Goal: Check status: Check status

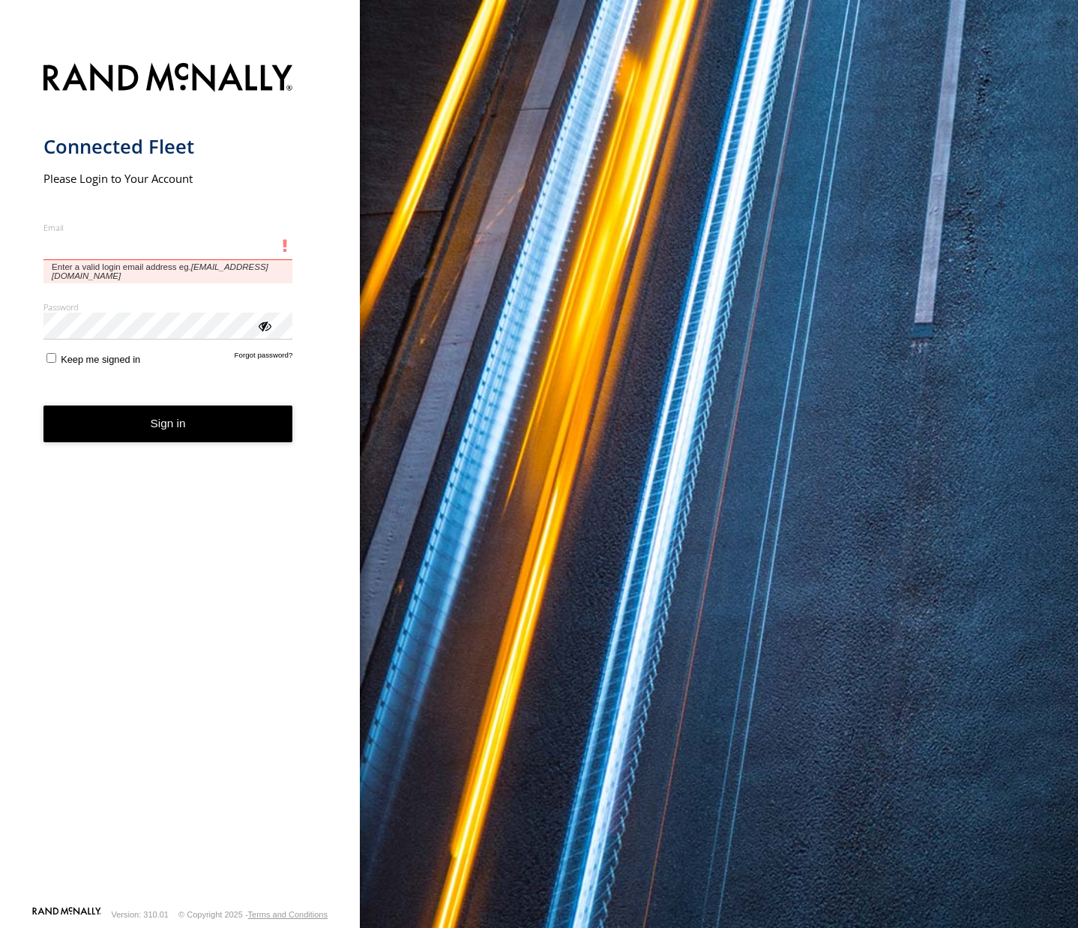
type input "**********"
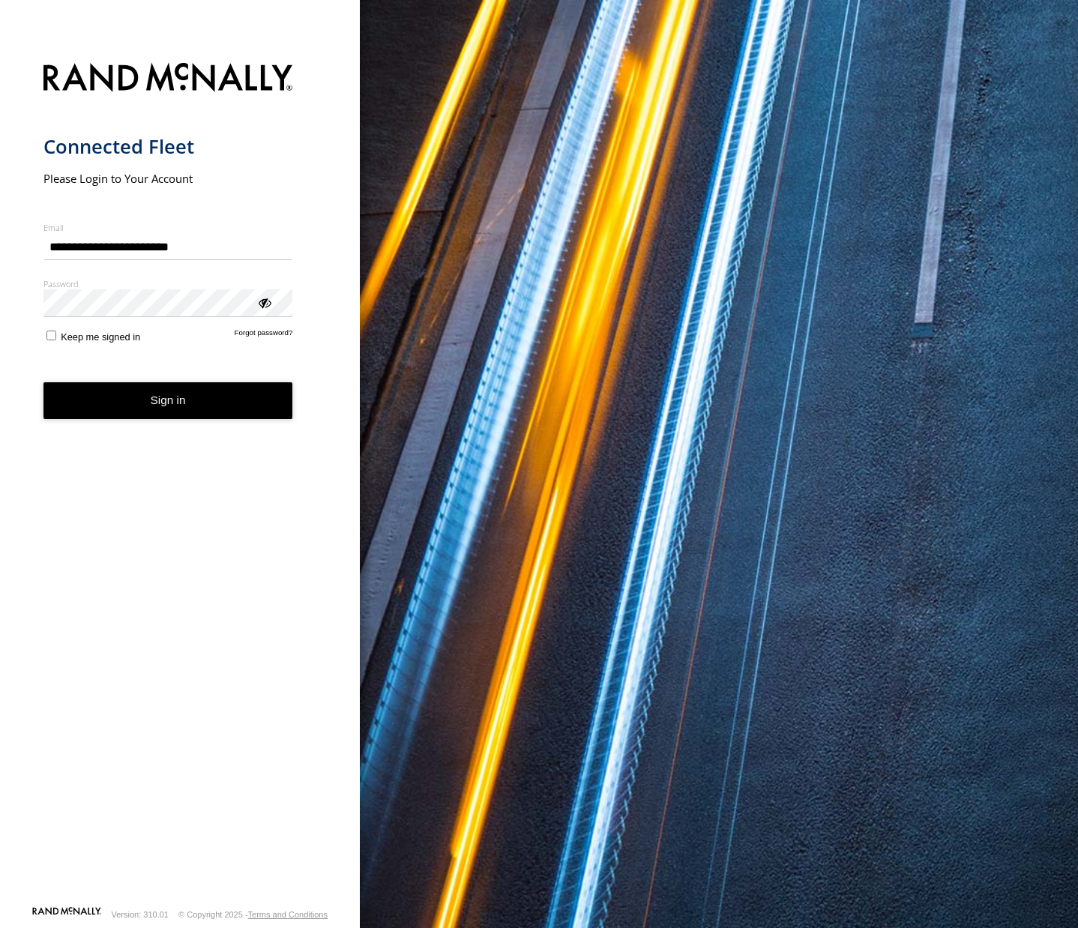
click at [175, 428] on form "**********" at bounding box center [180, 480] width 274 height 852
click at [175, 415] on button "Sign in" at bounding box center [168, 400] width 250 height 37
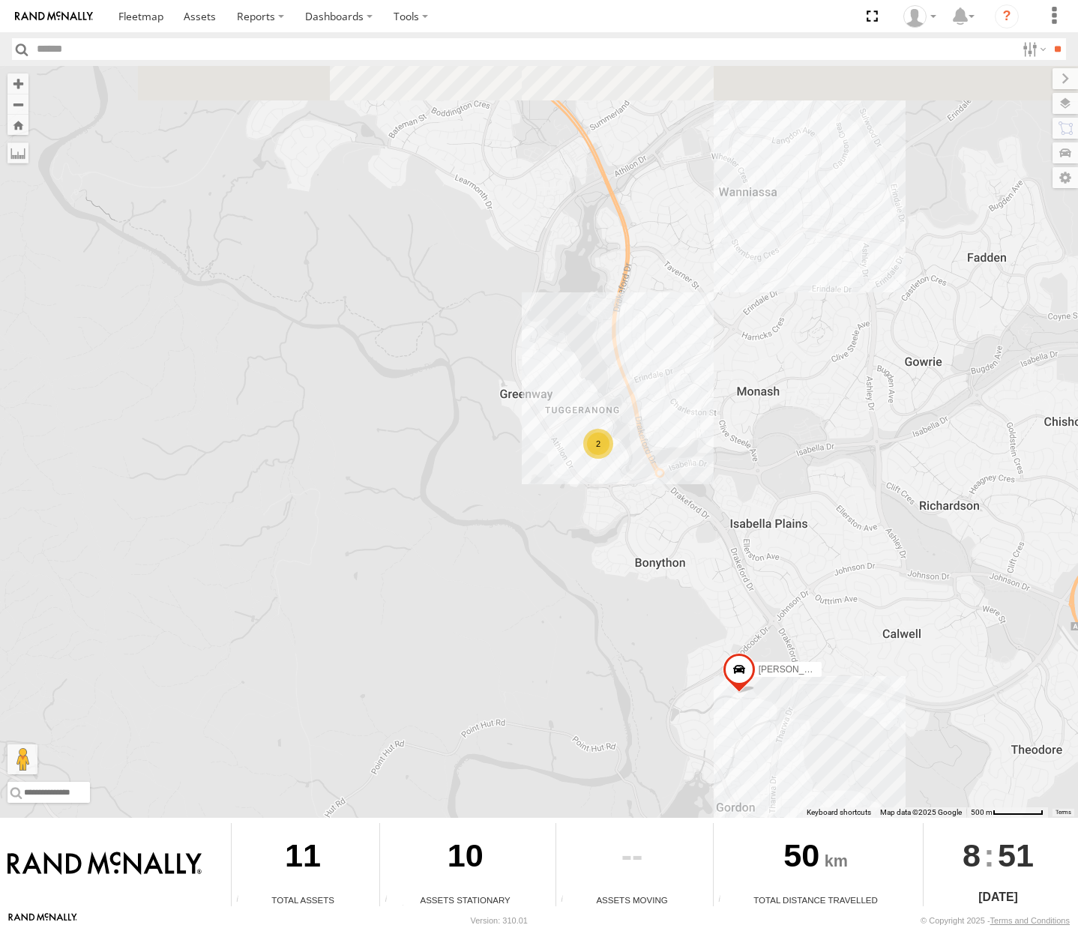
drag, startPoint x: 570, startPoint y: 403, endPoint x: 568, endPoint y: 526, distance: 123.0
click at [568, 528] on div "Michael Daniel Peter Kyle Andrew Jamie Tom 2" at bounding box center [539, 442] width 1078 height 752
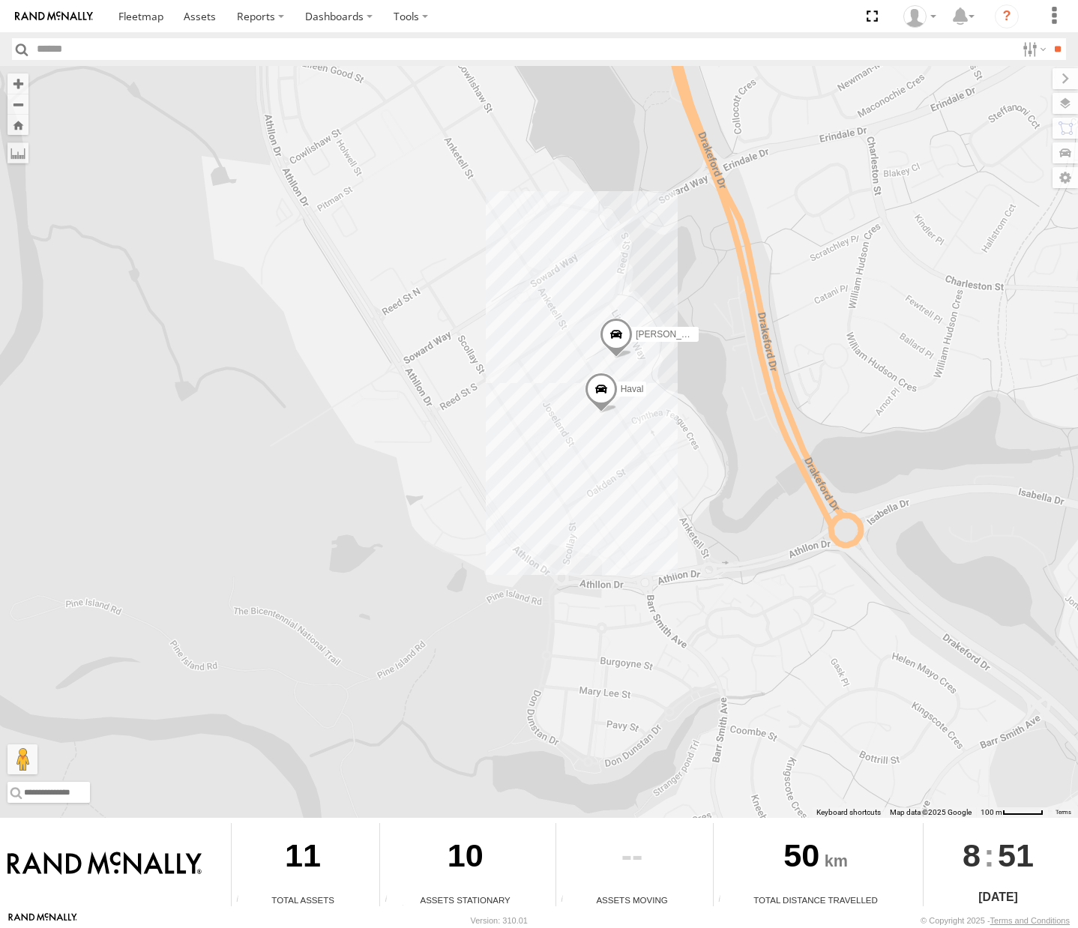
click at [601, 379] on span at bounding box center [601, 393] width 33 height 40
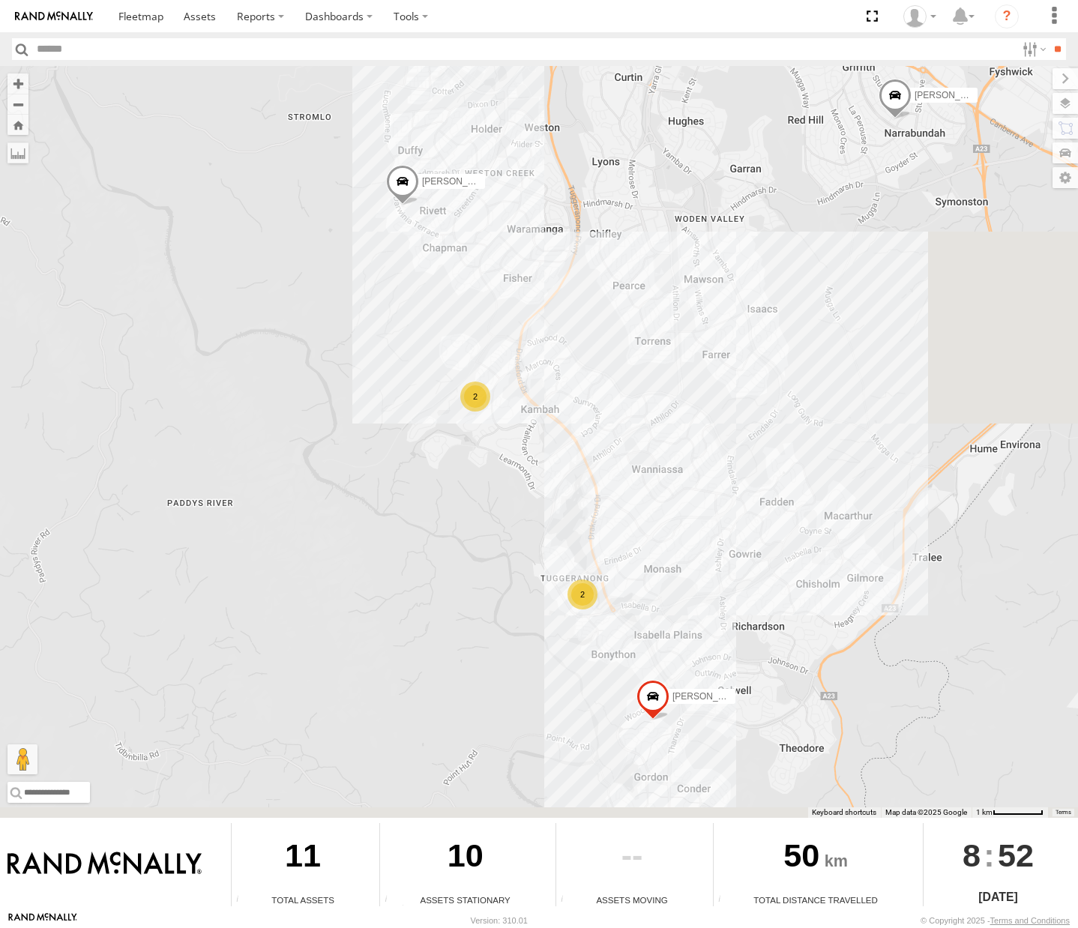
drag, startPoint x: 570, startPoint y: 602, endPoint x: 406, endPoint y: 542, distance: 174.8
click at [379, 382] on div "[PERSON_NAME] [PERSON_NAME] [PERSON_NAME] [PERSON_NAME] 2 2" at bounding box center [539, 442] width 1078 height 752
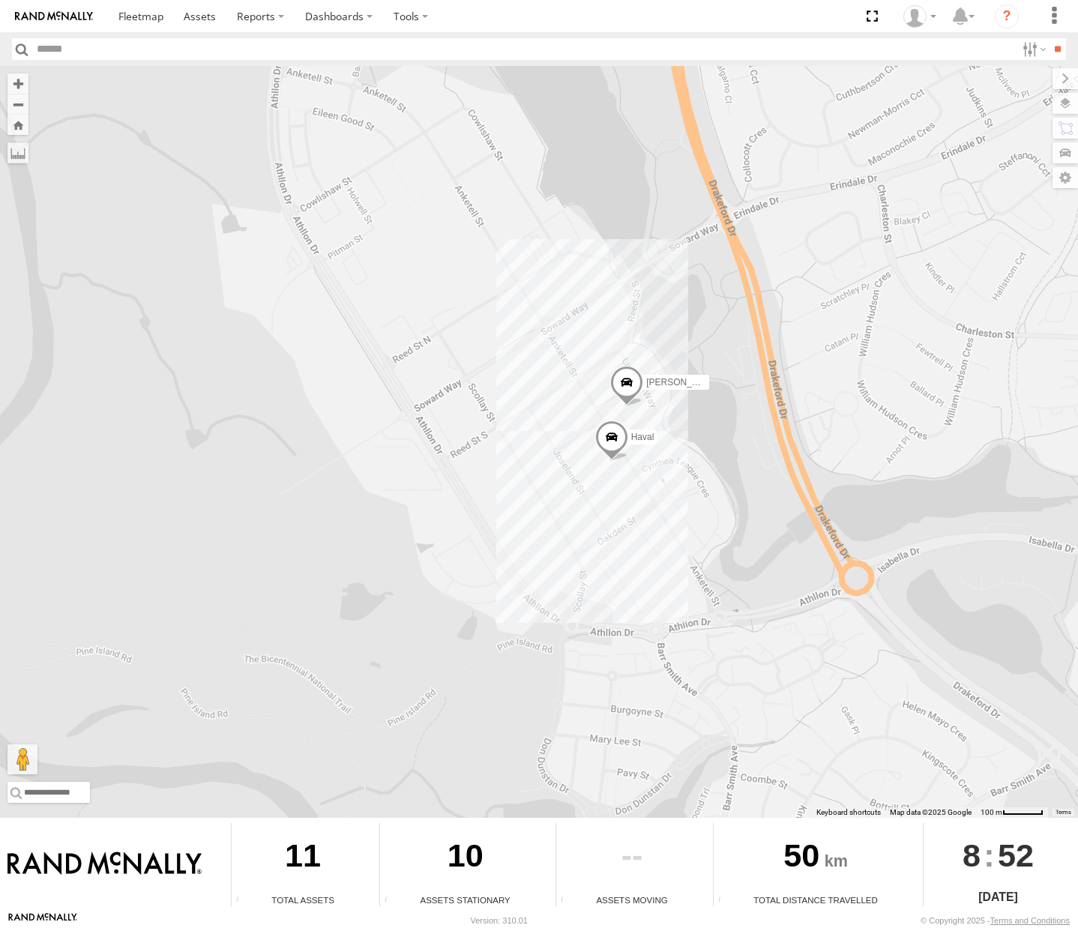
drag, startPoint x: 520, startPoint y: 218, endPoint x: 540, endPoint y: 413, distance: 195.9
click at [540, 413] on div "Michael Daniel Peter Kyle Andrew Jamie Tom Haval Chris" at bounding box center [539, 442] width 1078 height 752
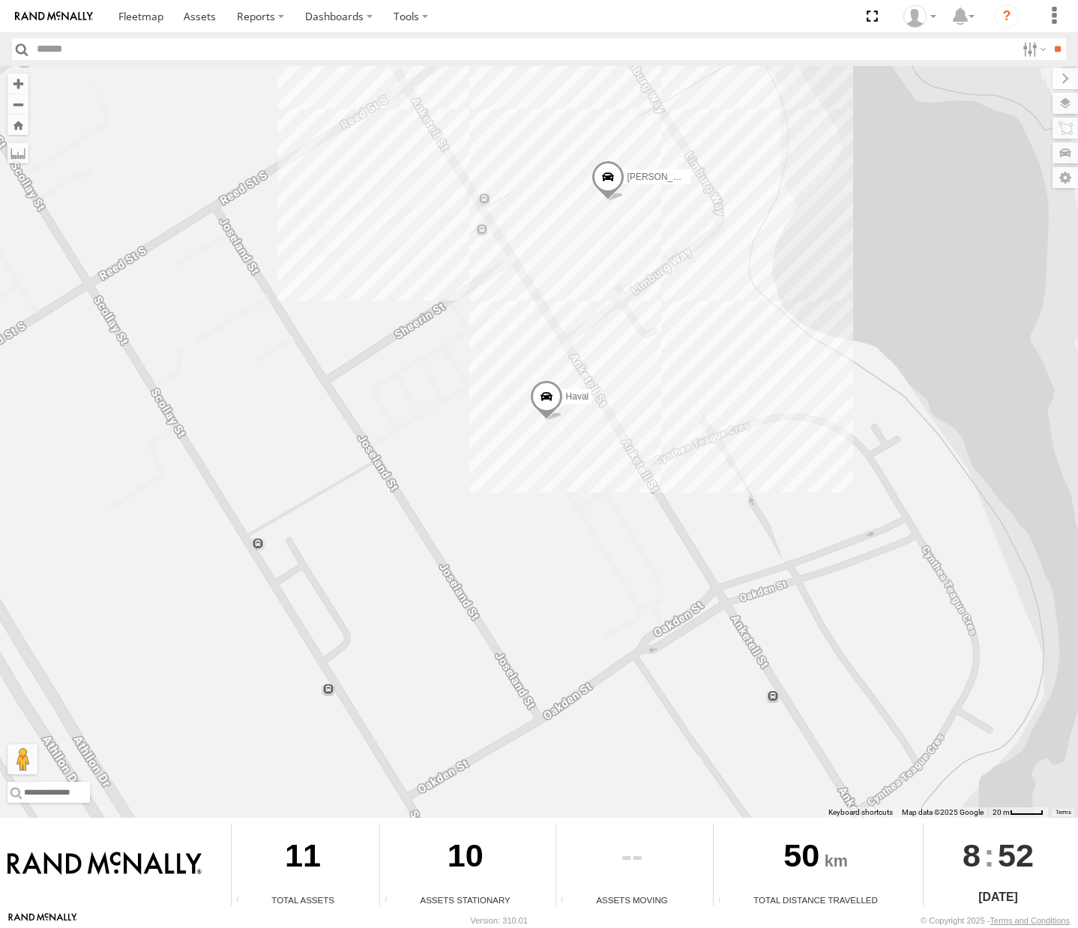
drag, startPoint x: 562, startPoint y: 374, endPoint x: 759, endPoint y: 422, distance: 202.9
click at [759, 422] on div "Michael Daniel Peter Kyle Andrew Jamie Tom Haval Chris" at bounding box center [539, 442] width 1078 height 752
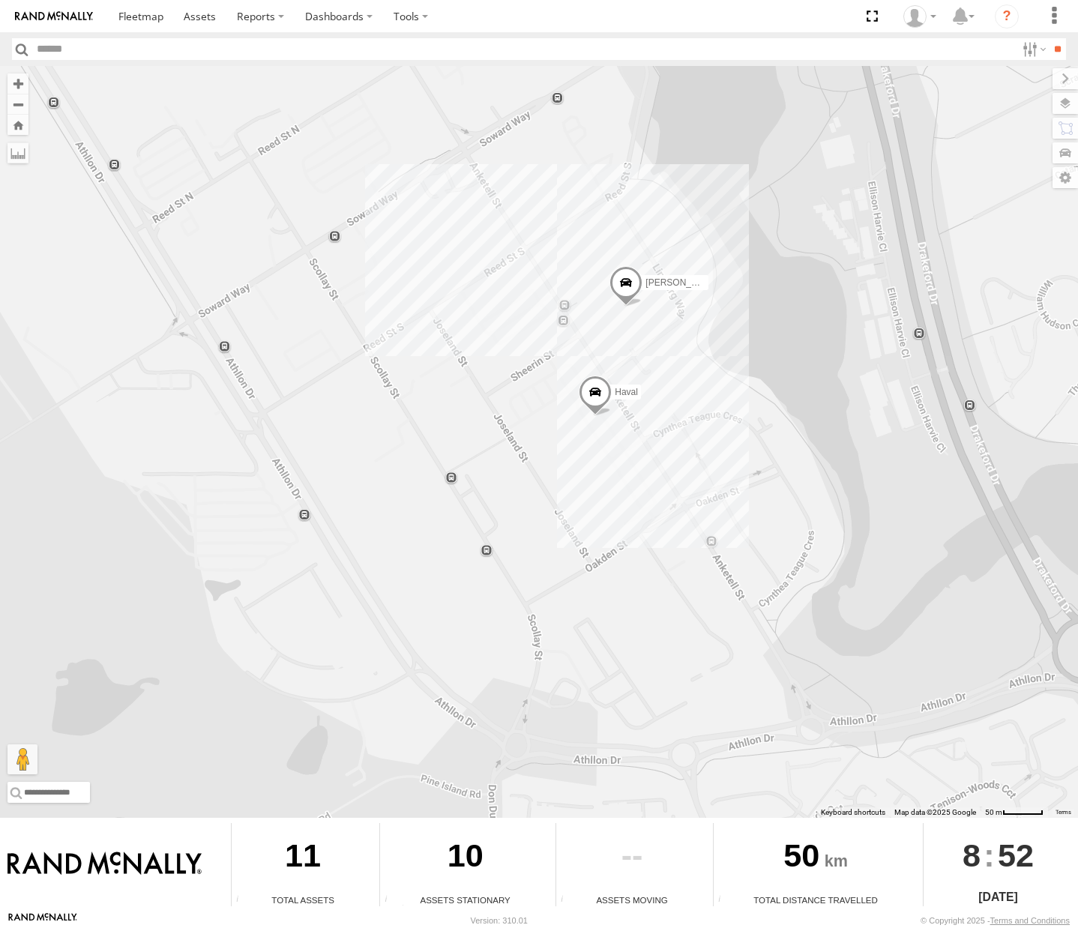
click at [598, 396] on span at bounding box center [595, 395] width 33 height 40
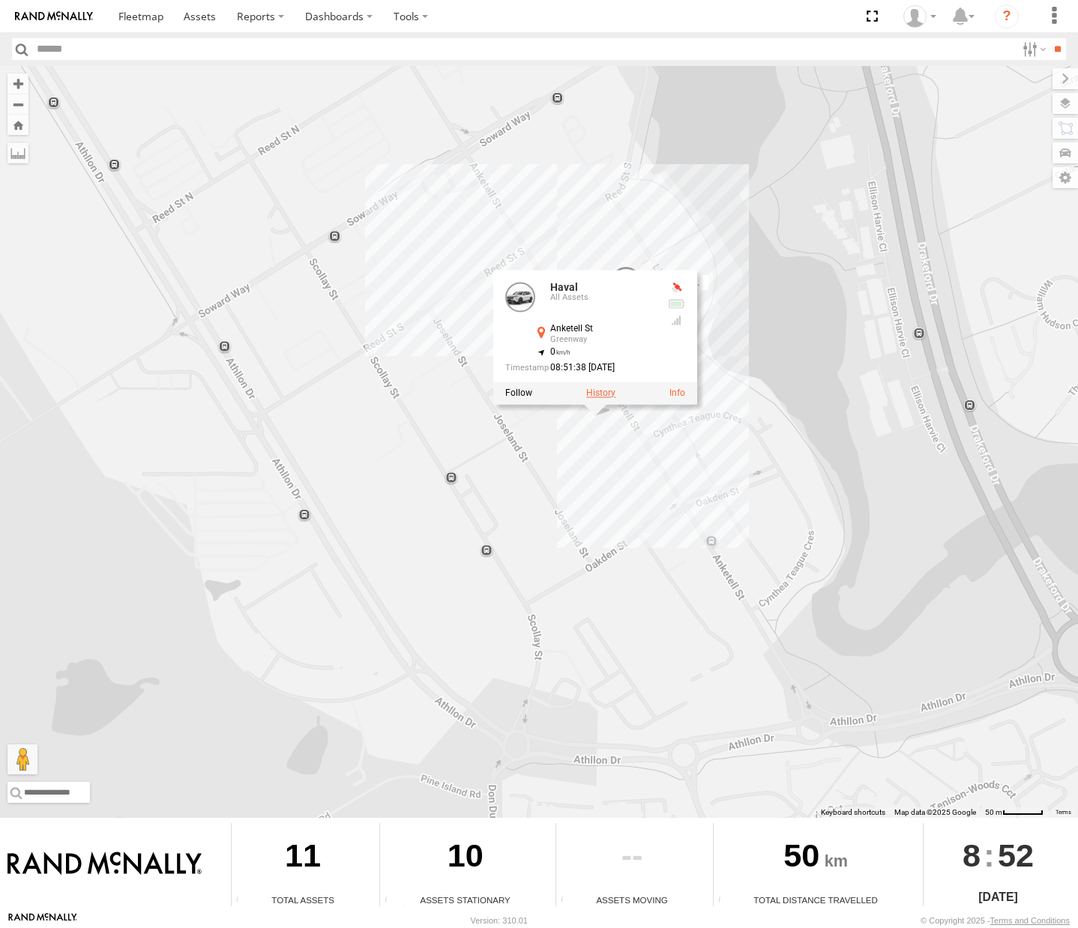
click at [600, 394] on label at bounding box center [600, 393] width 29 height 10
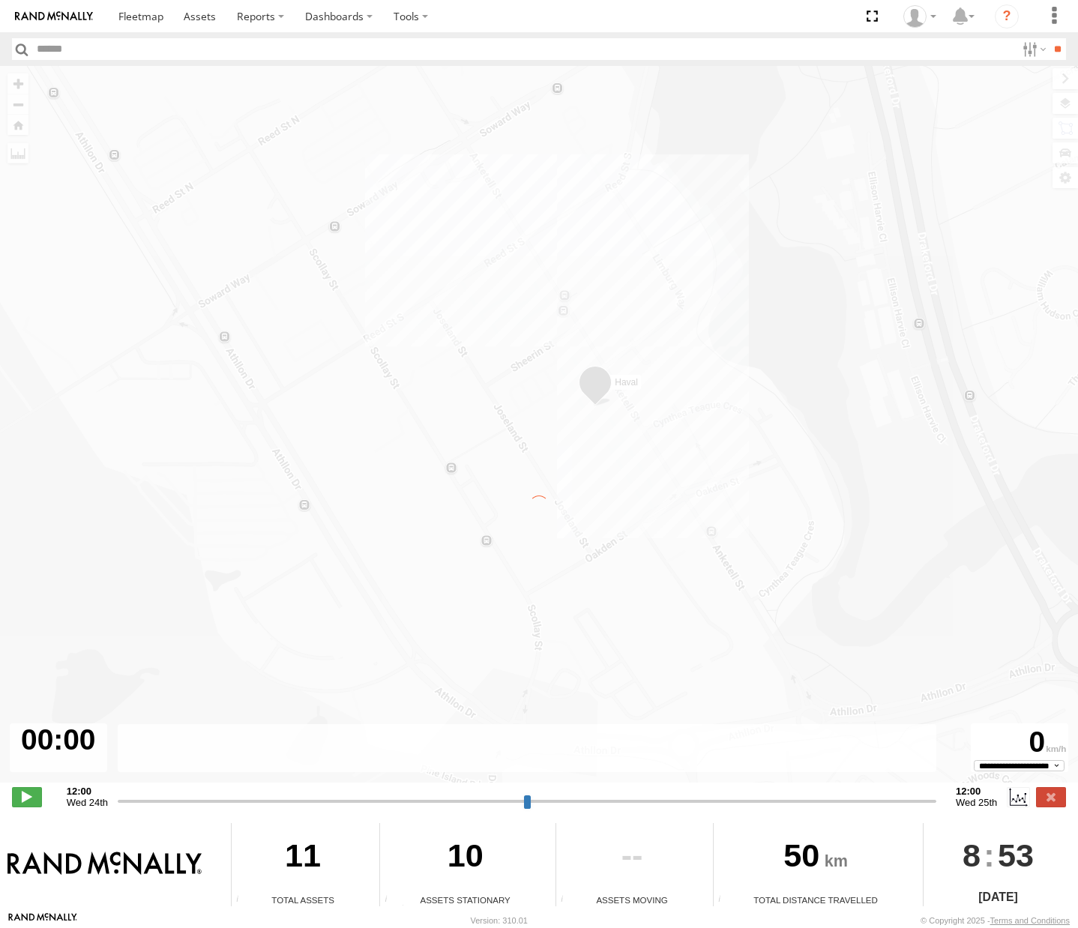
type input "**********"
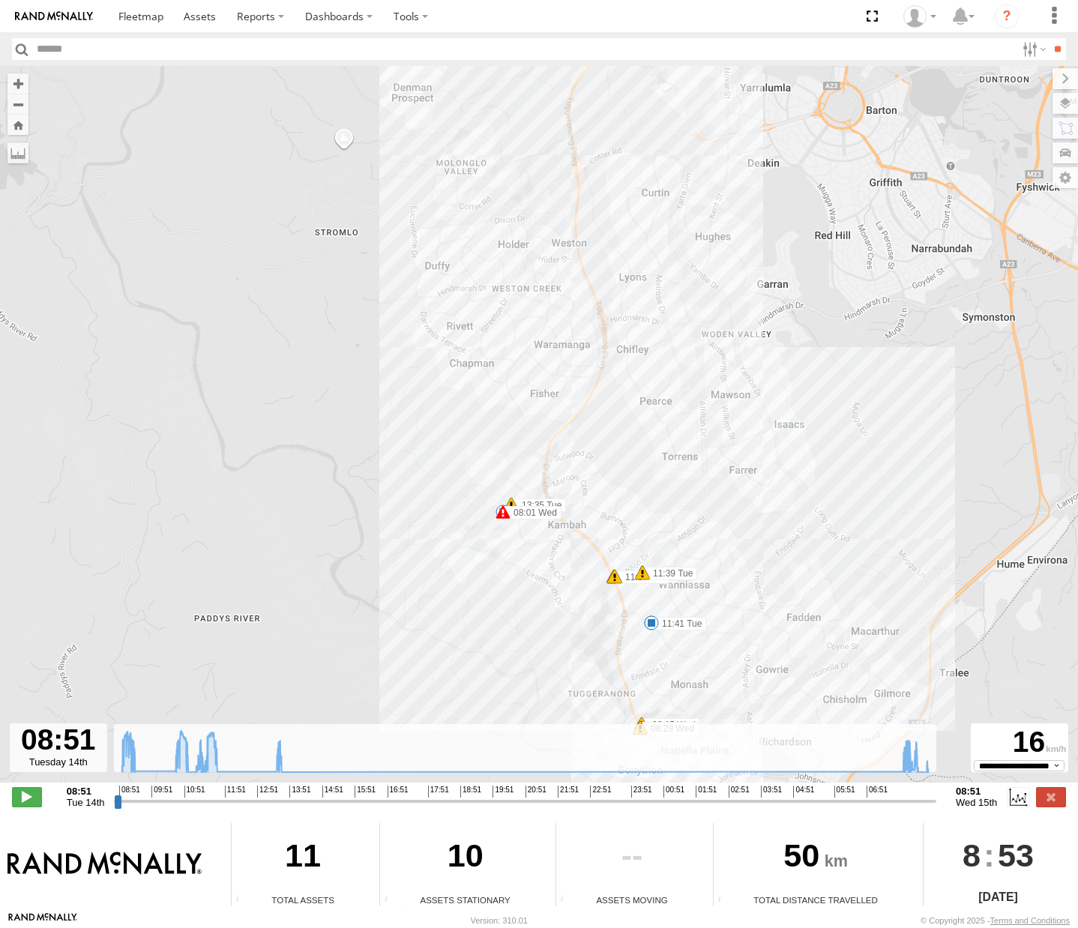
drag, startPoint x: 531, startPoint y: 620, endPoint x: 710, endPoint y: 437, distance: 256.0
click at [710, 437] on div "Haval 09:13 Tue 10:48 Tue 10:48 Tue 10:48 Tue 10:50 Tue 11:24 Tue 11:38 Tue 11:…" at bounding box center [539, 432] width 1078 height 732
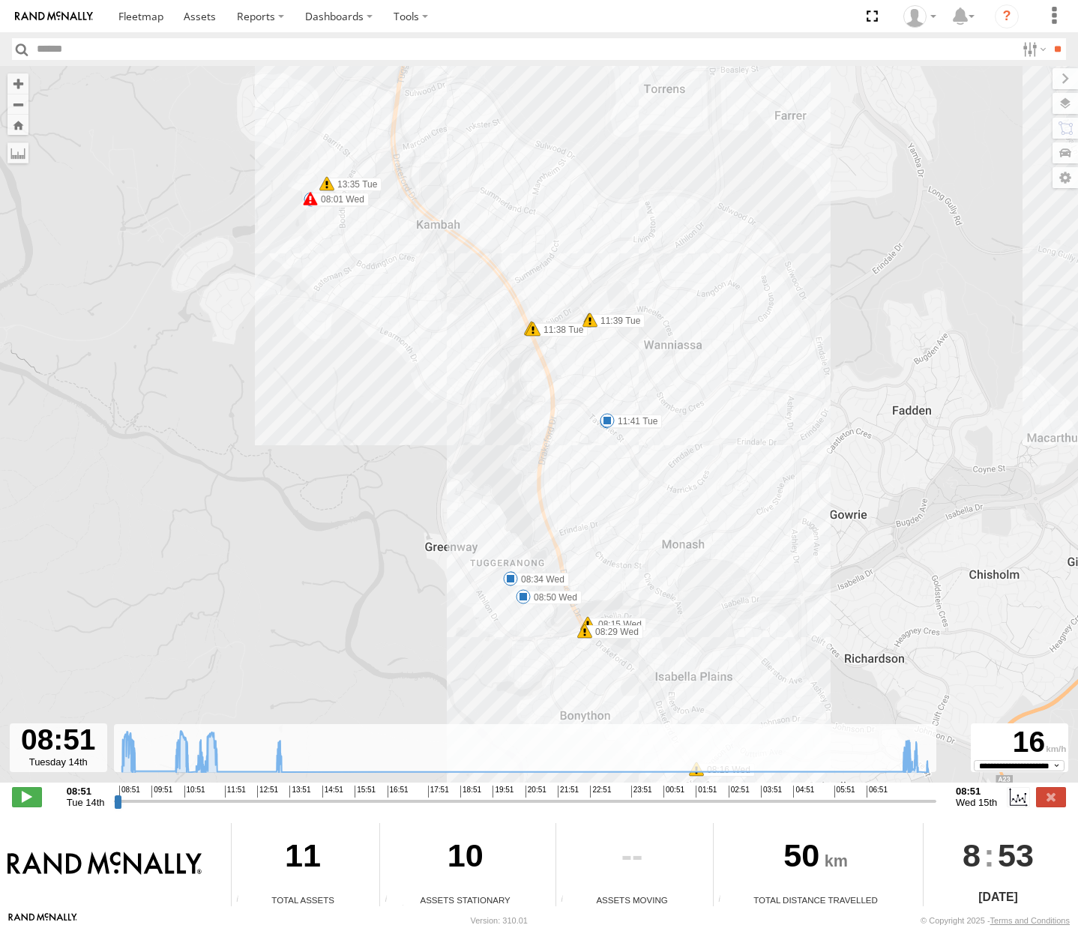
drag, startPoint x: 585, startPoint y: 481, endPoint x: 490, endPoint y: 248, distance: 251.1
click at [490, 248] on div "Haval 09:13 Tue 10:48 Tue 10:48 Tue 10:48 Tue 10:50 Tue 11:24 Tue 11:38 Tue 11:…" at bounding box center [539, 432] width 1078 height 732
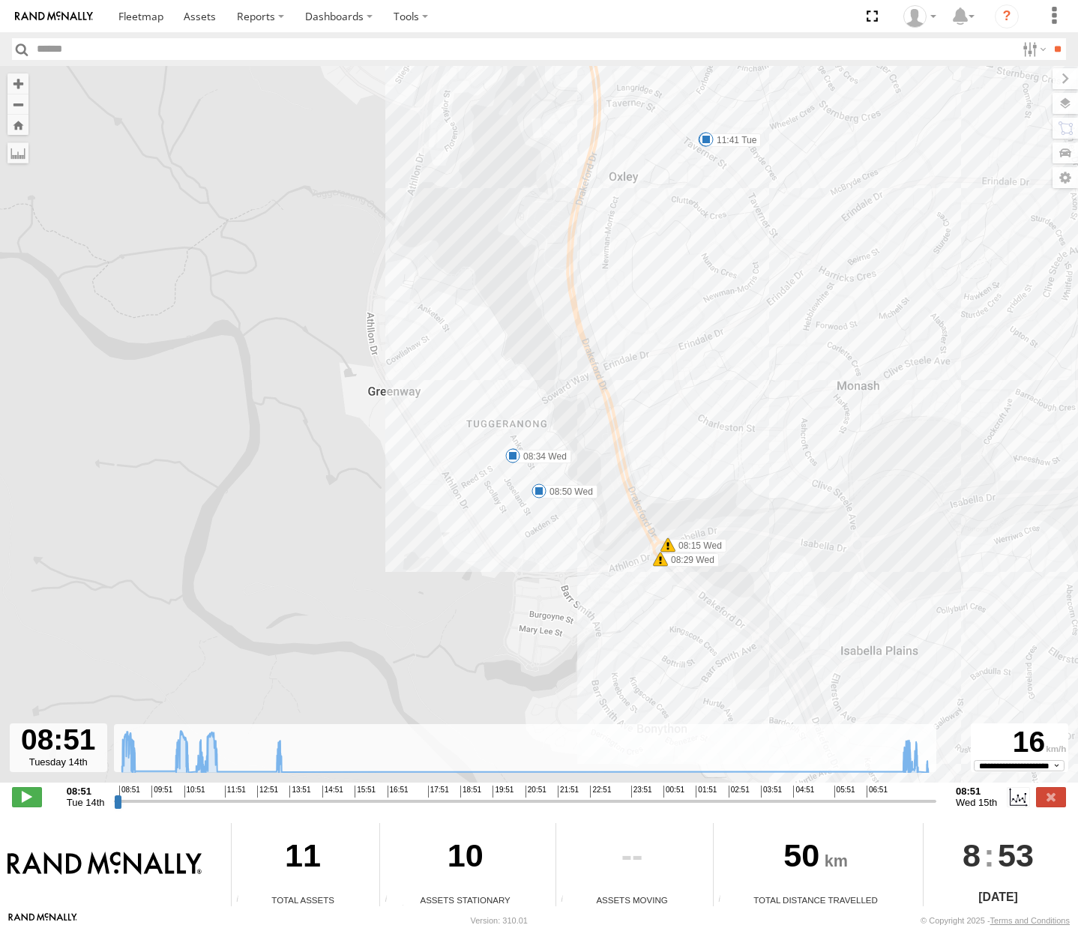
drag, startPoint x: 578, startPoint y: 636, endPoint x: 531, endPoint y: 413, distance: 228.3
click at [531, 413] on div "Haval 09:13 Tue 10:48 Tue 10:48 Tue 10:48 Tue 10:50 Tue 11:24 Tue 11:38 Tue 11:…" at bounding box center [539, 432] width 1078 height 732
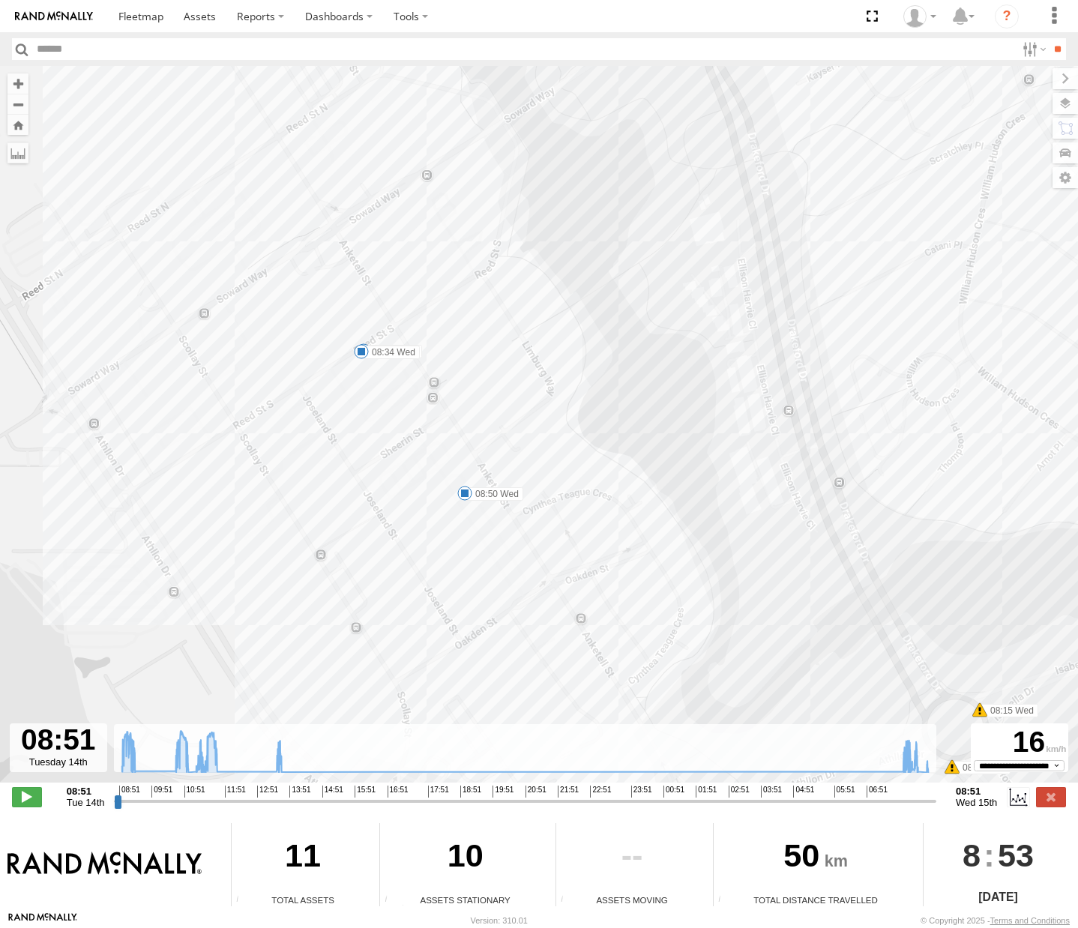
drag, startPoint x: 590, startPoint y: 481, endPoint x: 653, endPoint y: 352, distance: 142.8
click at [653, 352] on div "Haval 09:13 Tue 10:48 Tue 10:48 Tue 10:48 Tue 10:50 Tue 11:24 Tue 11:38 Tue 11:…" at bounding box center [539, 432] width 1078 height 732
click at [472, 484] on span at bounding box center [470, 487] width 15 height 15
click at [742, 319] on div "Haval 09:13 Tue 10:48 Tue 10:48 Tue 10:48 Tue 10:50 Tue 11:24 Tue 11:38 Tue 11:…" at bounding box center [539, 432] width 1078 height 732
click at [113, 19] on link at bounding box center [141, 16] width 66 height 32
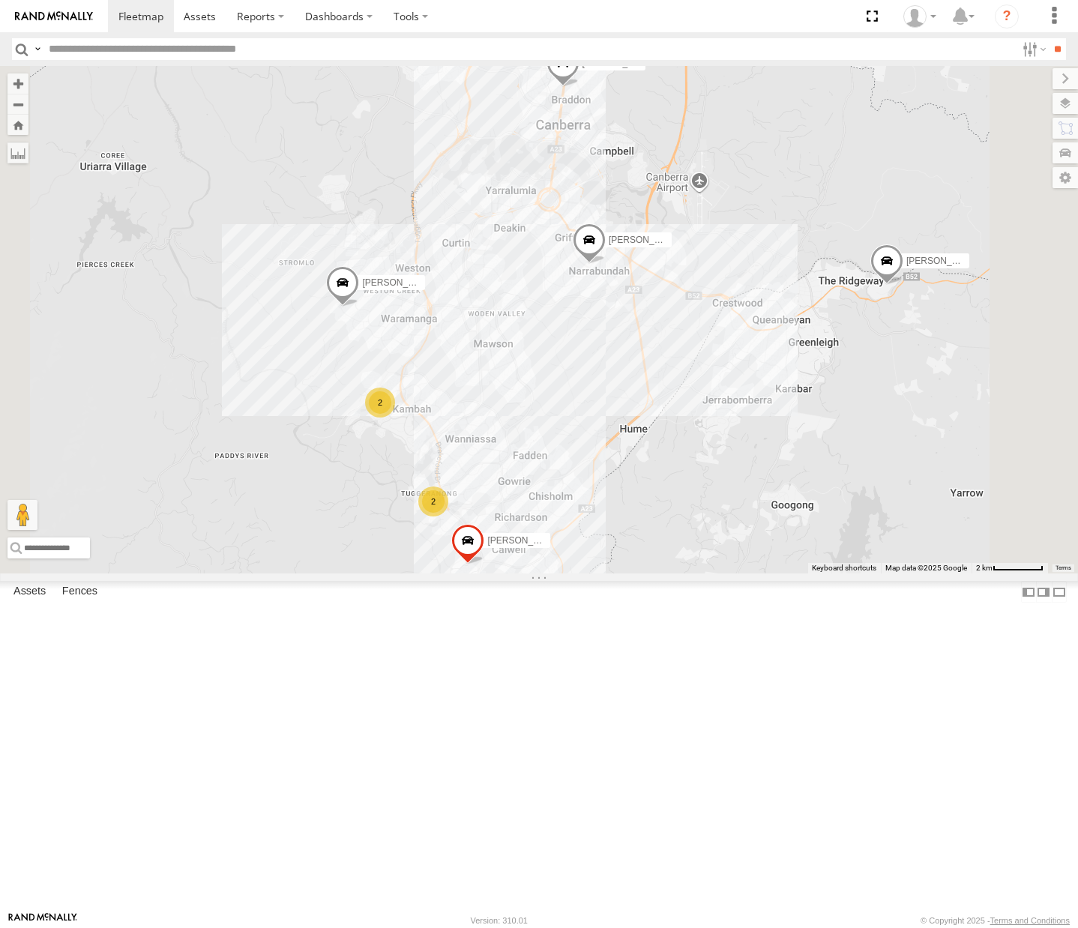
drag, startPoint x: 627, startPoint y: 633, endPoint x: 726, endPoint y: 550, distance: 129.3
click at [726, 550] on div "Michael 2 Daniel 2 Peter Kyle Andrew Jamie Tom" at bounding box center [539, 320] width 1078 height 508
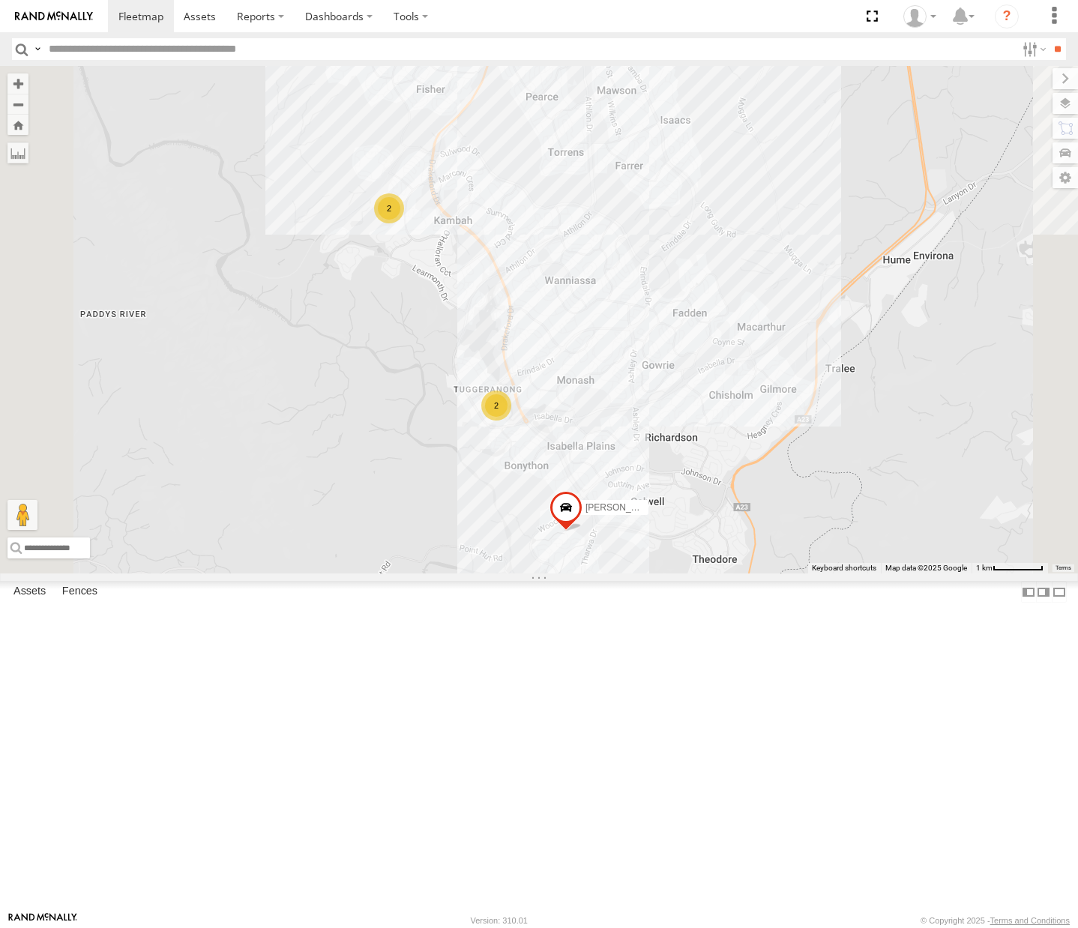
drag, startPoint x: 702, startPoint y: 621, endPoint x: 776, endPoint y: 500, distance: 141.7
click at [776, 500] on div "[PERSON_NAME] [PERSON_NAME] [PERSON_NAME] [PERSON_NAME] 2 2" at bounding box center [539, 320] width 1078 height 508
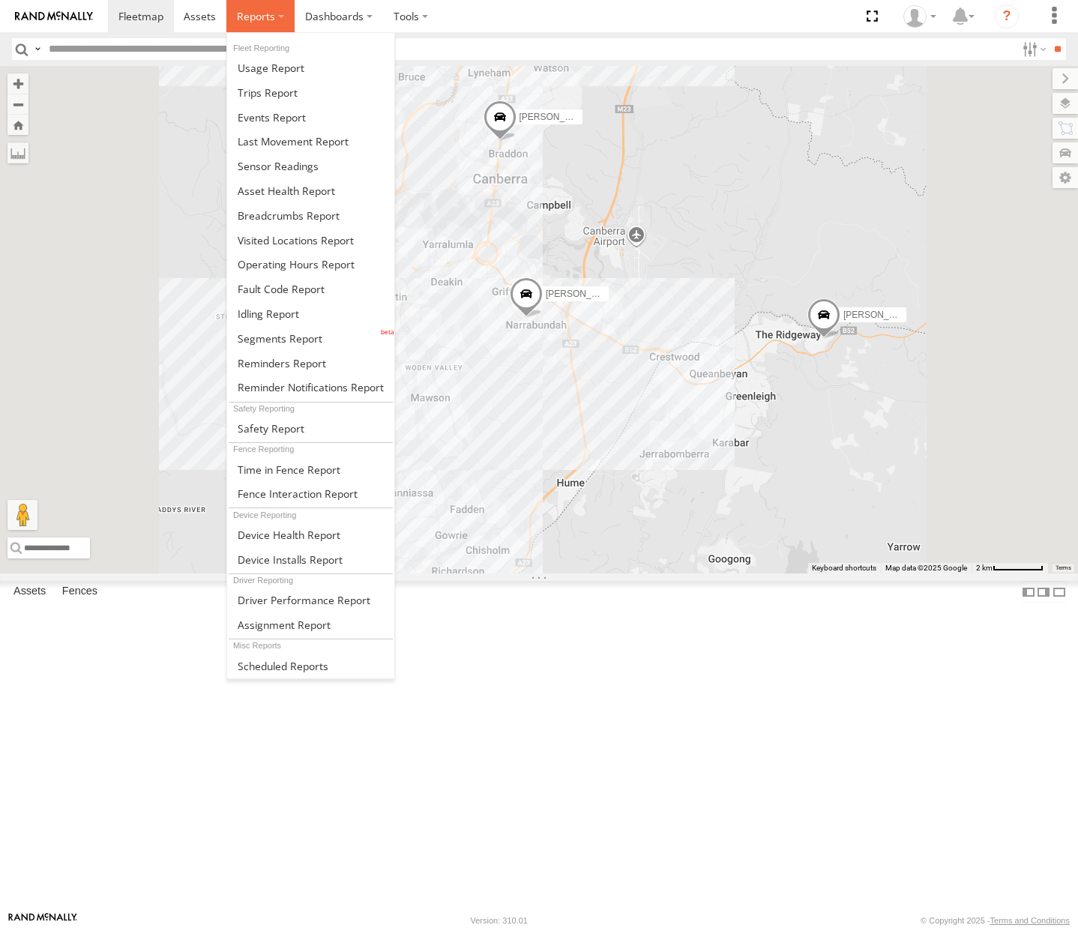
click at [267, 28] on label at bounding box center [260, 16] width 68 height 32
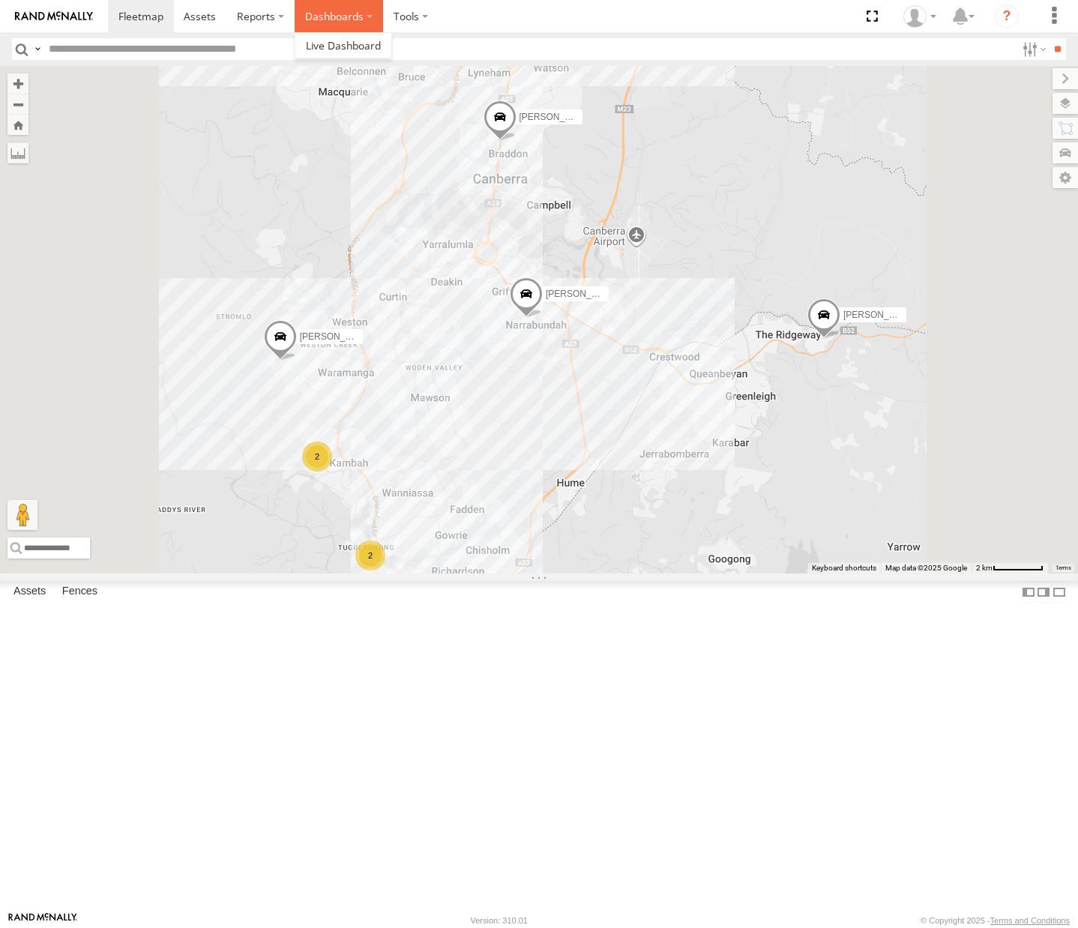
click at [326, 27] on label "Dashboards" at bounding box center [339, 16] width 88 height 32
click at [333, 50] on span at bounding box center [343, 45] width 75 height 14
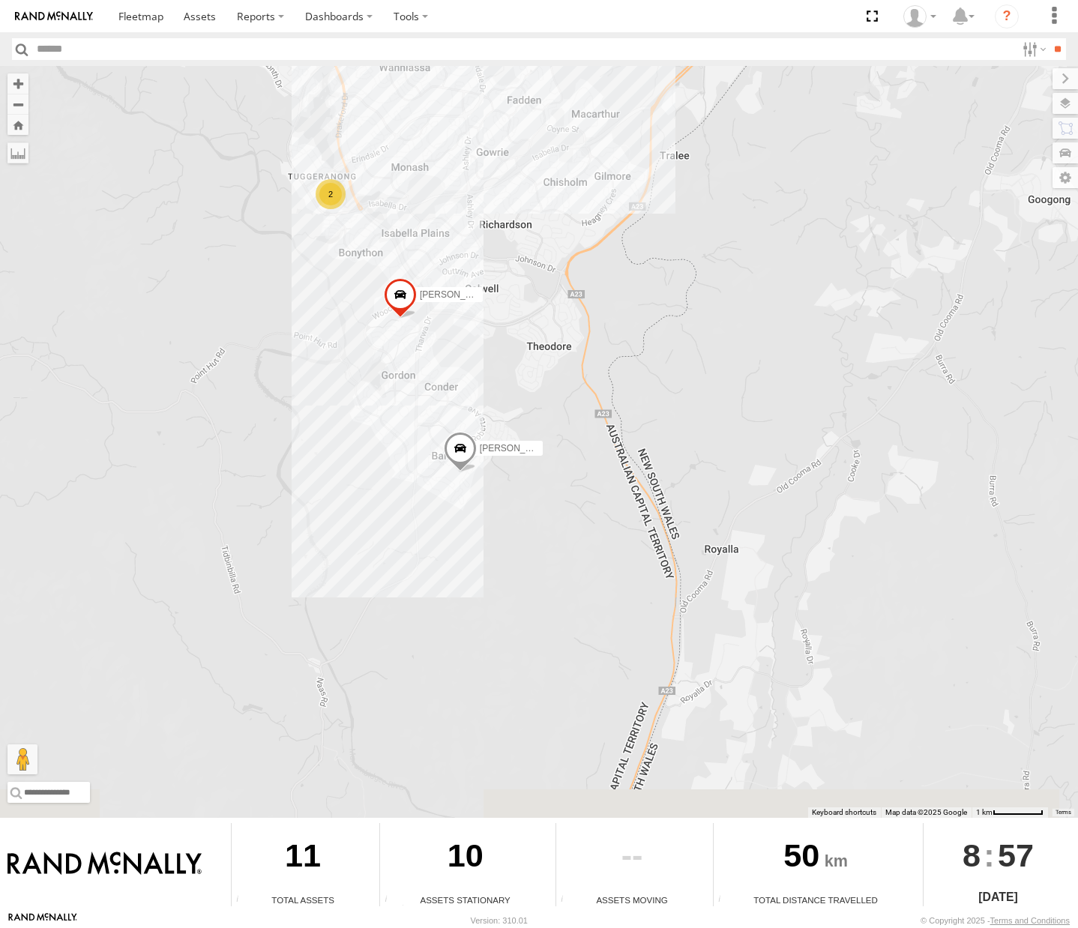
drag, startPoint x: 424, startPoint y: 581, endPoint x: 609, endPoint y: 376, distance: 276.0
click at [609, 373] on div "[PERSON_NAME] [PERSON_NAME] [PERSON_NAME] [PERSON_NAME] 2 2" at bounding box center [539, 442] width 1078 height 752
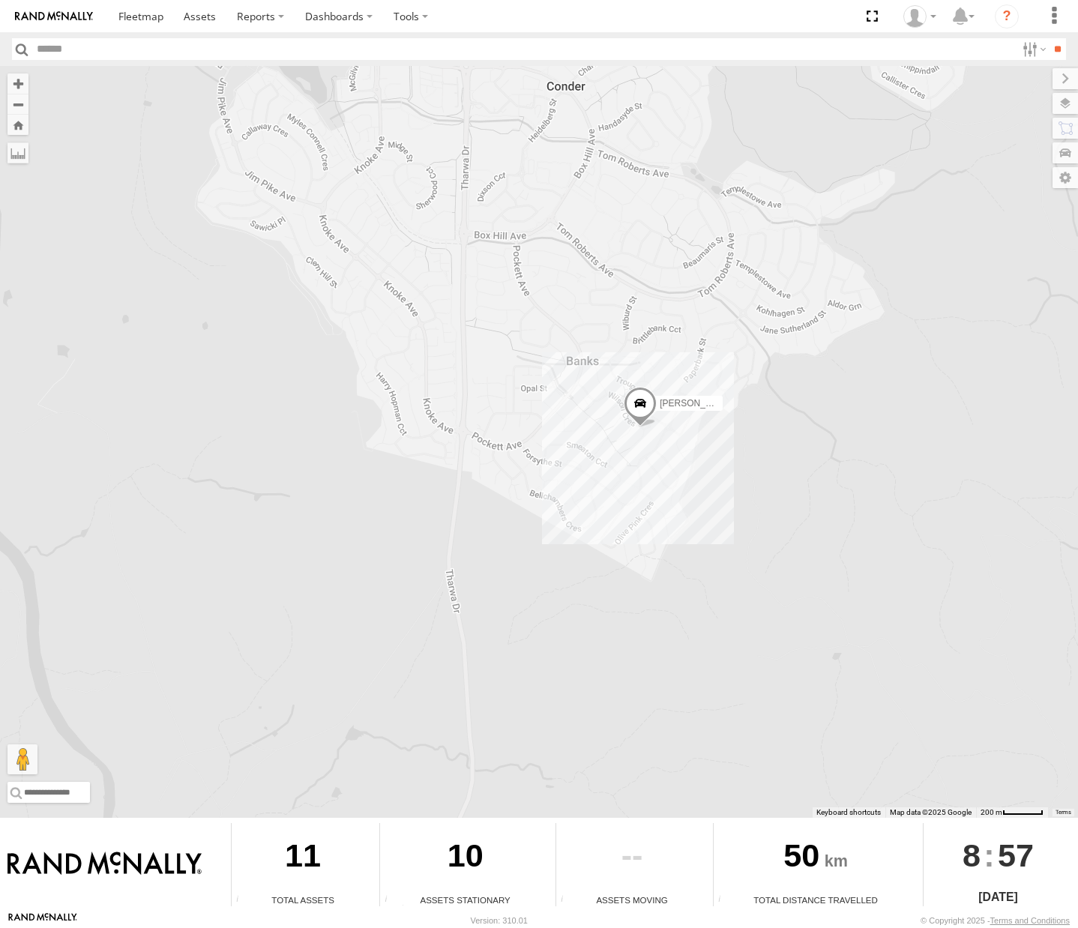
drag, startPoint x: 525, startPoint y: 431, endPoint x: 824, endPoint y: 431, distance: 299.1
click at [824, 431] on div "[PERSON_NAME] [PERSON_NAME] [PERSON_NAME] [PERSON_NAME]" at bounding box center [539, 442] width 1078 height 752
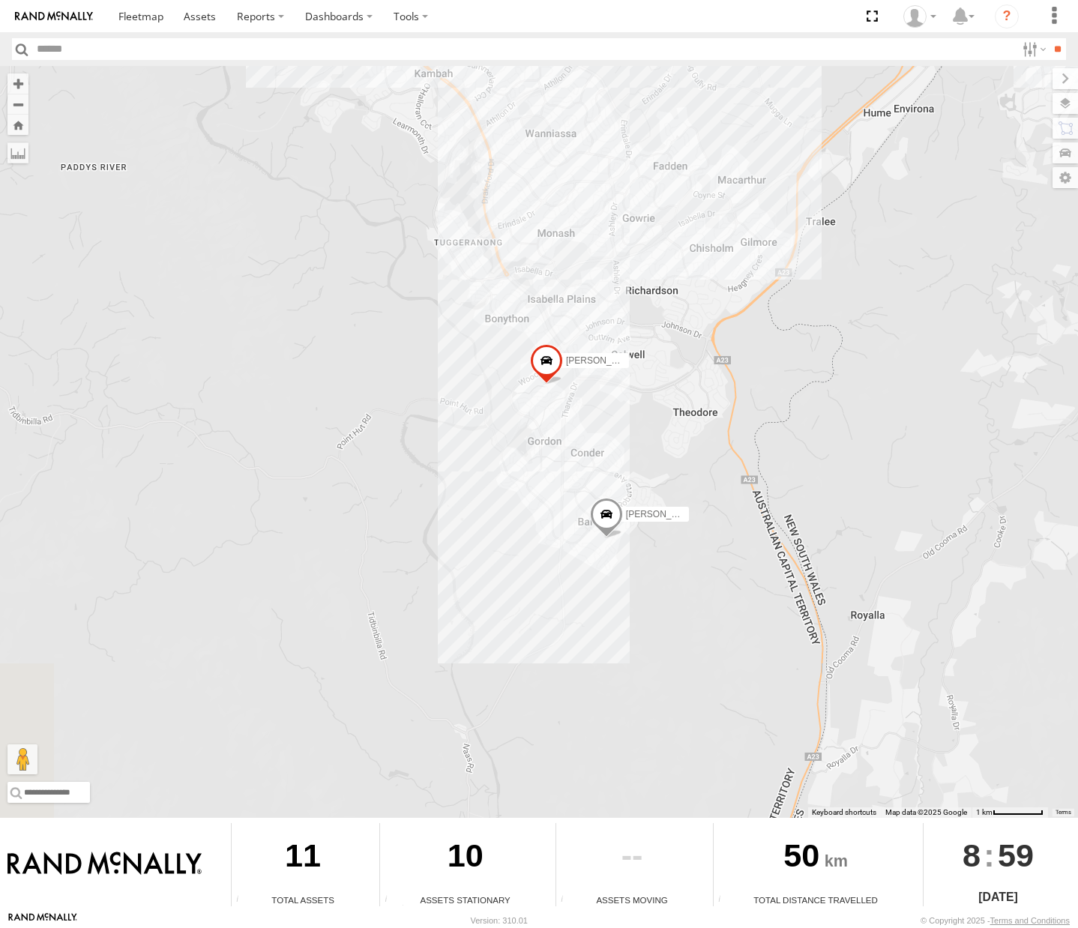
drag, startPoint x: 445, startPoint y: 314, endPoint x: 632, endPoint y: 615, distance: 354.9
click at [632, 615] on div "Michael Daniel Peter Kyle Andrew Jamie Tom" at bounding box center [539, 442] width 1078 height 752
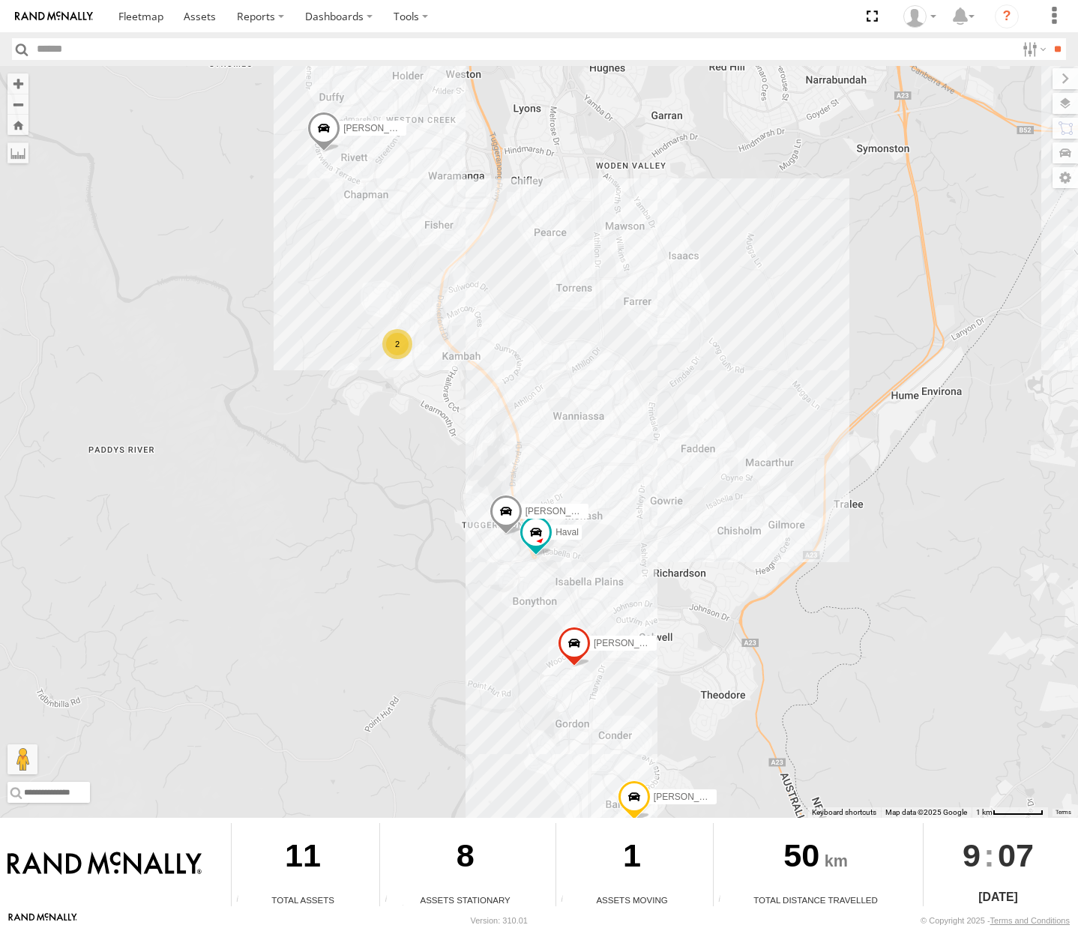
drag, startPoint x: 447, startPoint y: 572, endPoint x: 625, endPoint y: 587, distance: 179.0
click at [625, 587] on div "Michael Daniel Peter Kyle Andrew Jamie Tom Haval 2 Chris" at bounding box center [539, 442] width 1078 height 752
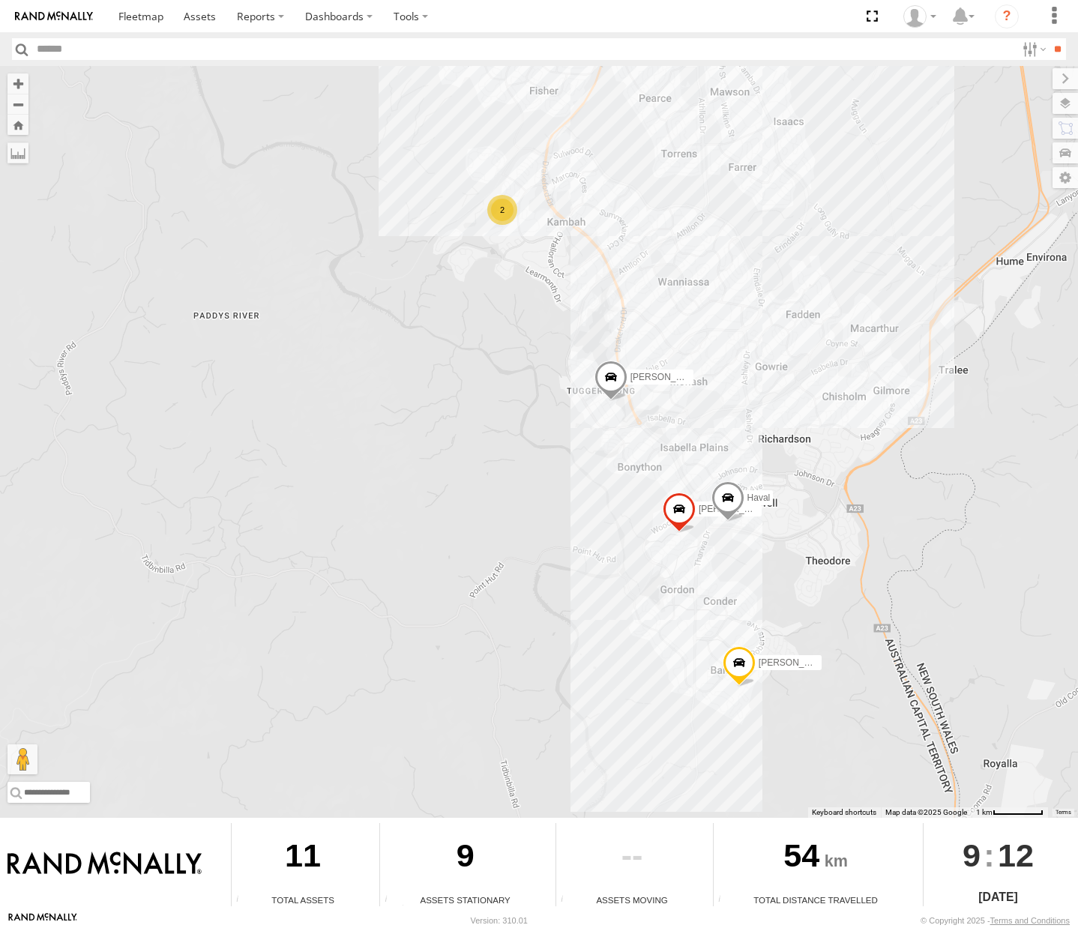
drag, startPoint x: 450, startPoint y: 591, endPoint x: 865, endPoint y: 718, distance: 434.2
click at [867, 722] on div "Daniel Peter Kyle Andrew Chris Jamie Tom Michael Haval 2" at bounding box center [539, 442] width 1078 height 752
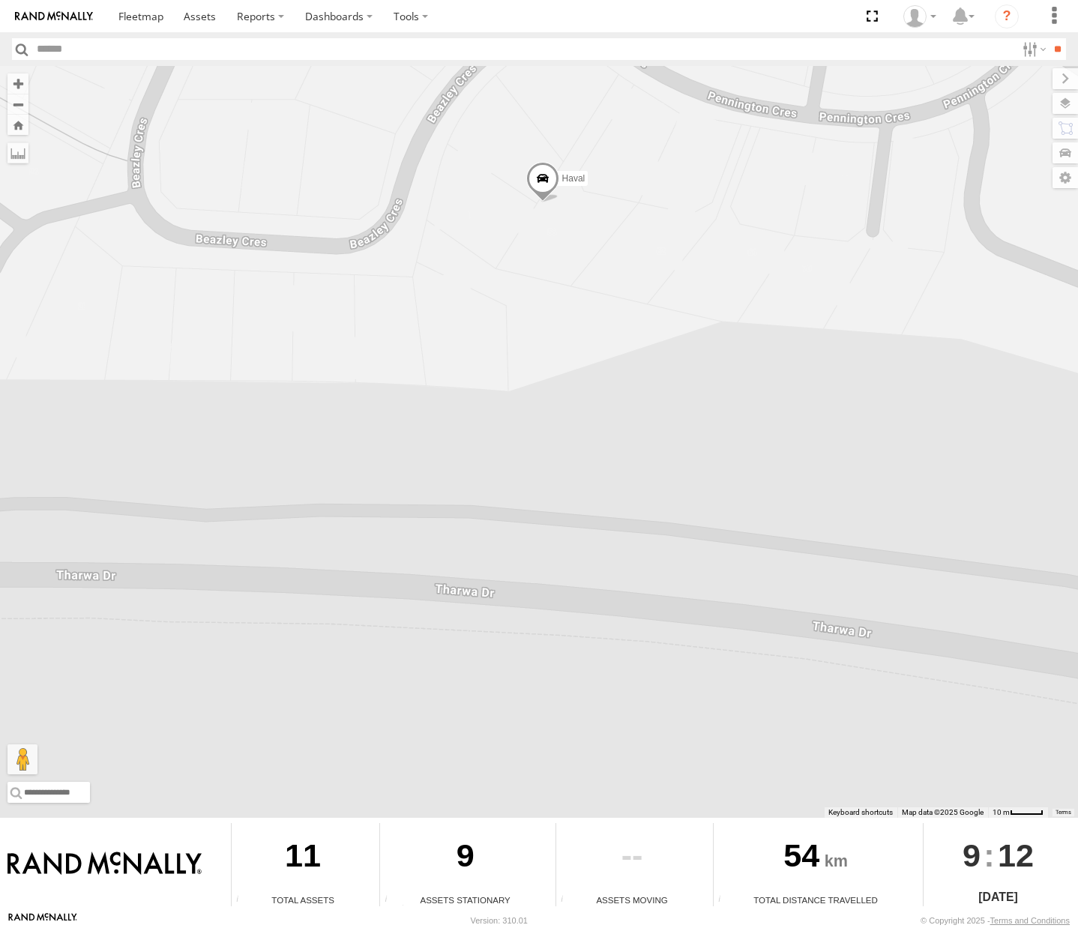
click at [553, 179] on span at bounding box center [542, 181] width 33 height 40
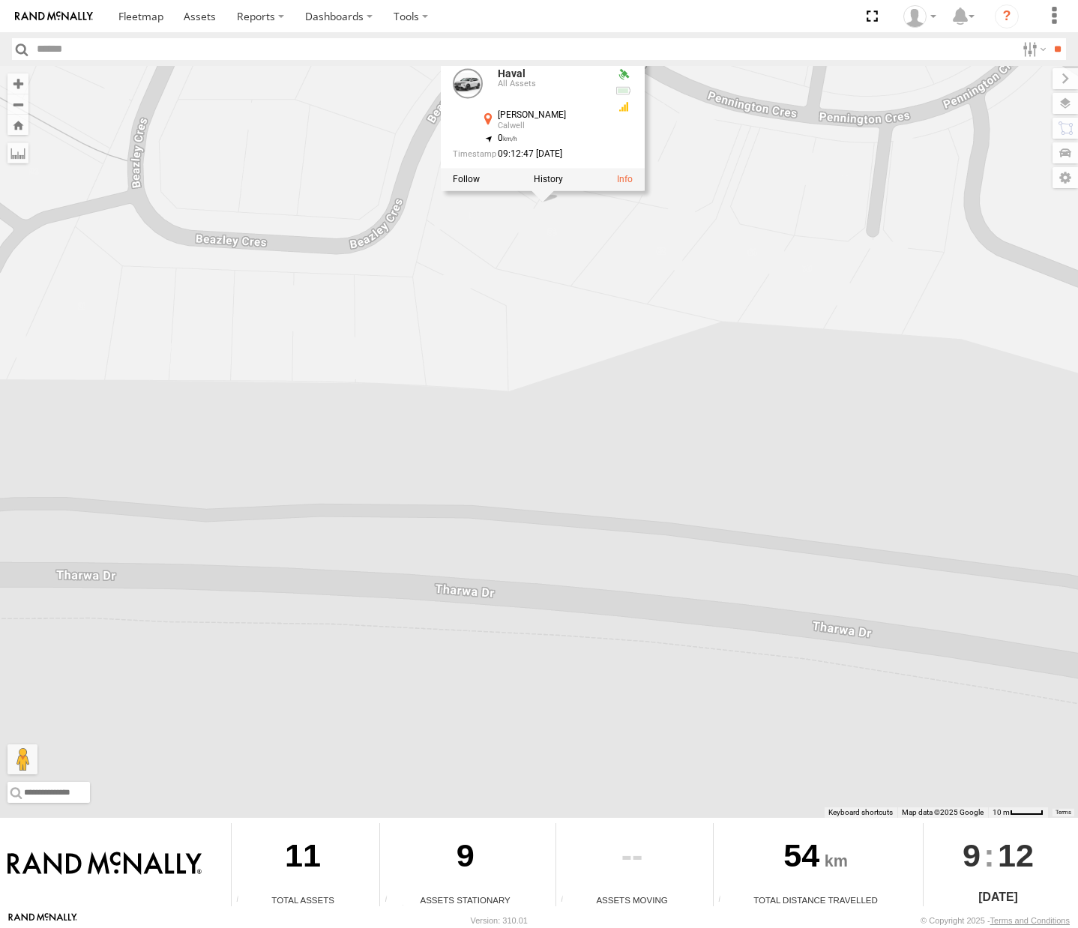
click at [596, 561] on div "Daniel Peter Kyle Andrew Chris Jamie Tom Michael Haval Haval All Assets Penning…" at bounding box center [539, 442] width 1078 height 752
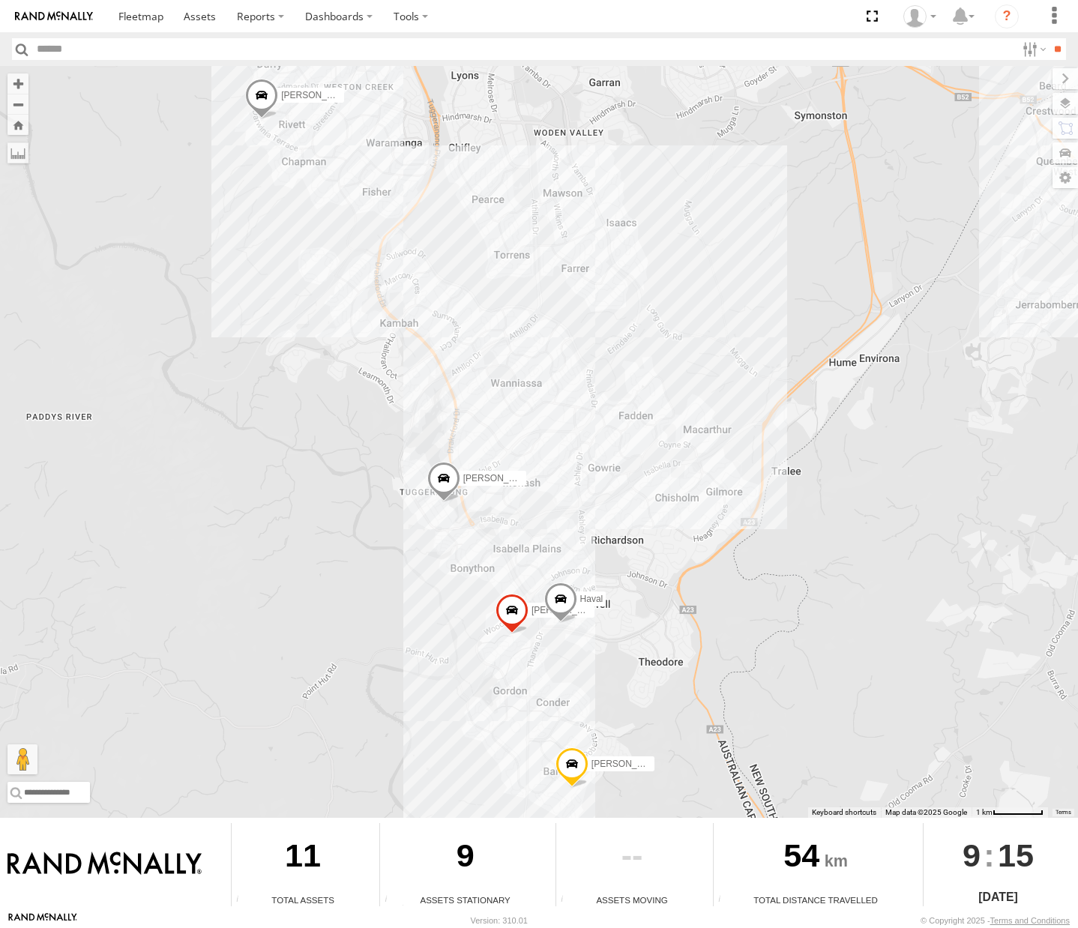
drag, startPoint x: 325, startPoint y: 675, endPoint x: 683, endPoint y: 677, distance: 357.6
click at [683, 677] on div "[PERSON_NAME] [PERSON_NAME] [PERSON_NAME] [PERSON_NAME]" at bounding box center [539, 442] width 1078 height 752
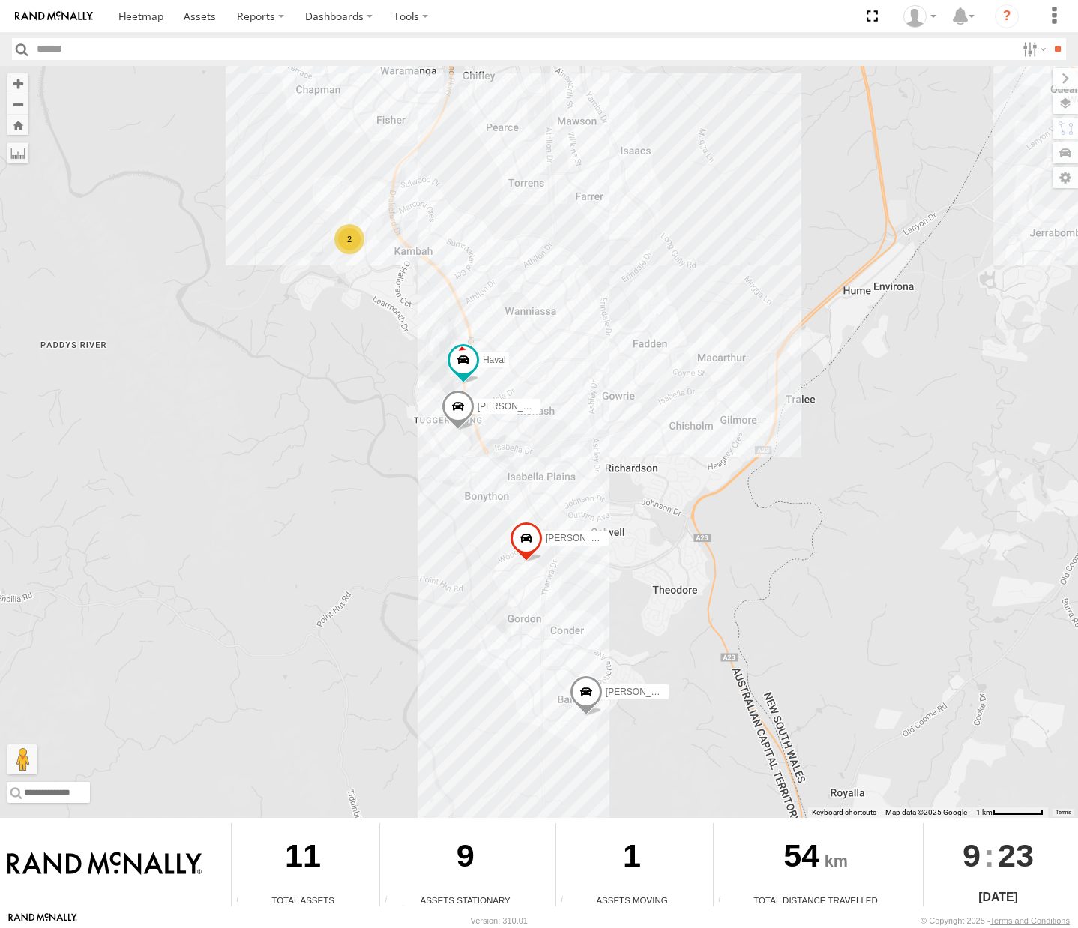
drag, startPoint x: 355, startPoint y: 447, endPoint x: 697, endPoint y: 570, distance: 363.5
click at [697, 570] on div "Michael Daniel Peter Kyle Andrew Jamie Tom Haval 2 Chris" at bounding box center [539, 442] width 1078 height 752
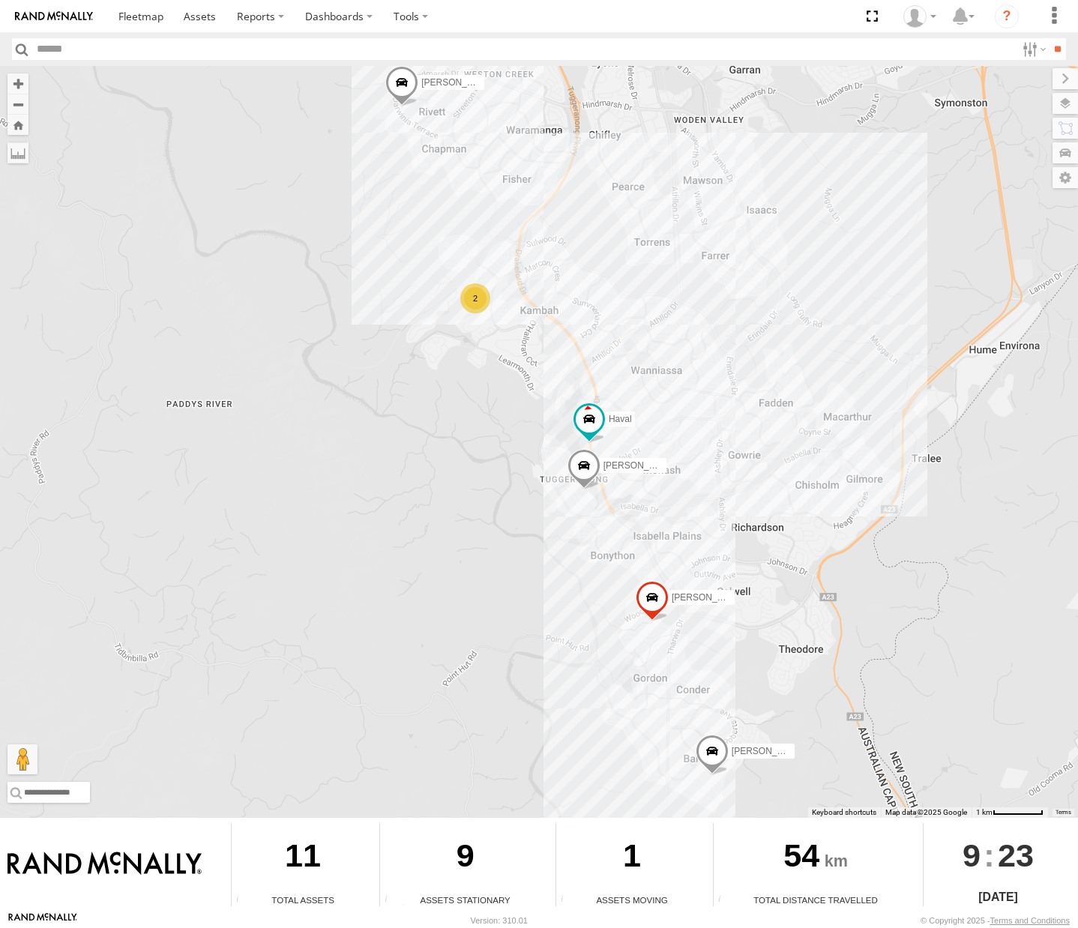
drag, startPoint x: 586, startPoint y: 319, endPoint x: 696, endPoint y: 370, distance: 120.7
click at [696, 370] on div "Michael Daniel Peter Kyle Andrew Jamie Tom Haval 2 Chris" at bounding box center [539, 442] width 1078 height 752
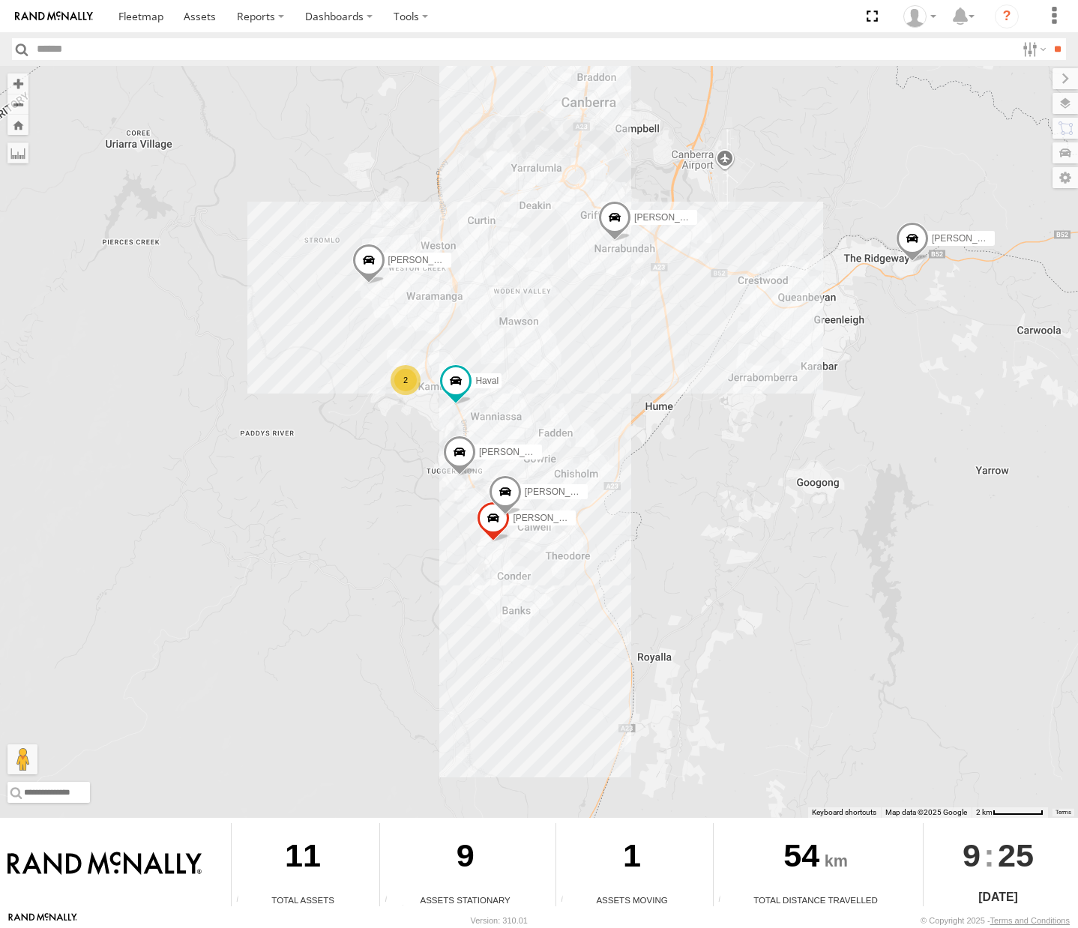
drag, startPoint x: 541, startPoint y: 597, endPoint x: 615, endPoint y: 413, distance: 199.1
click at [615, 413] on div "Michael Haval Daniel 2 Peter Kyle Andrew Chris Jamie Tom" at bounding box center [539, 442] width 1078 height 752
click at [498, 518] on span at bounding box center [493, 516] width 33 height 40
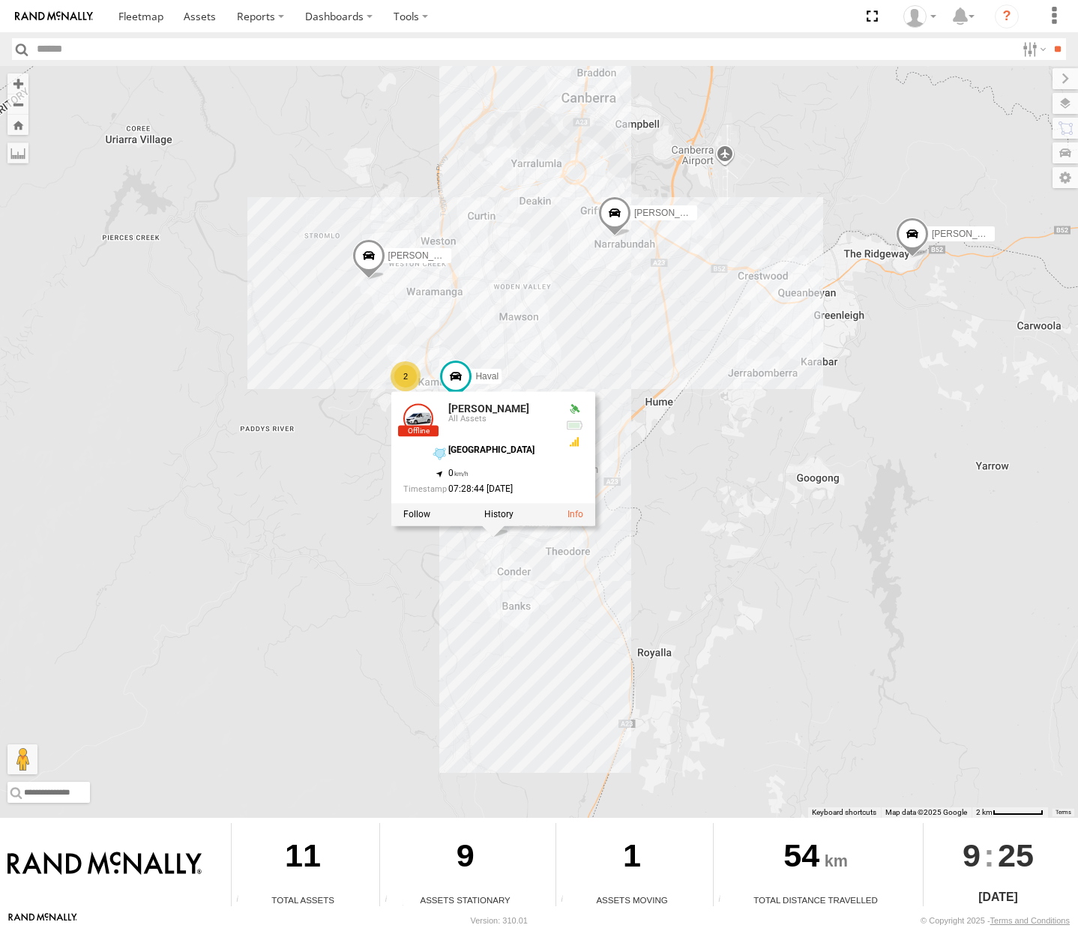
click at [405, 674] on div "Michael Haval Daniel 2 Peter Kyle Andrew Chris Jamie Tom Michael All Assets Mic…" at bounding box center [539, 442] width 1078 height 752
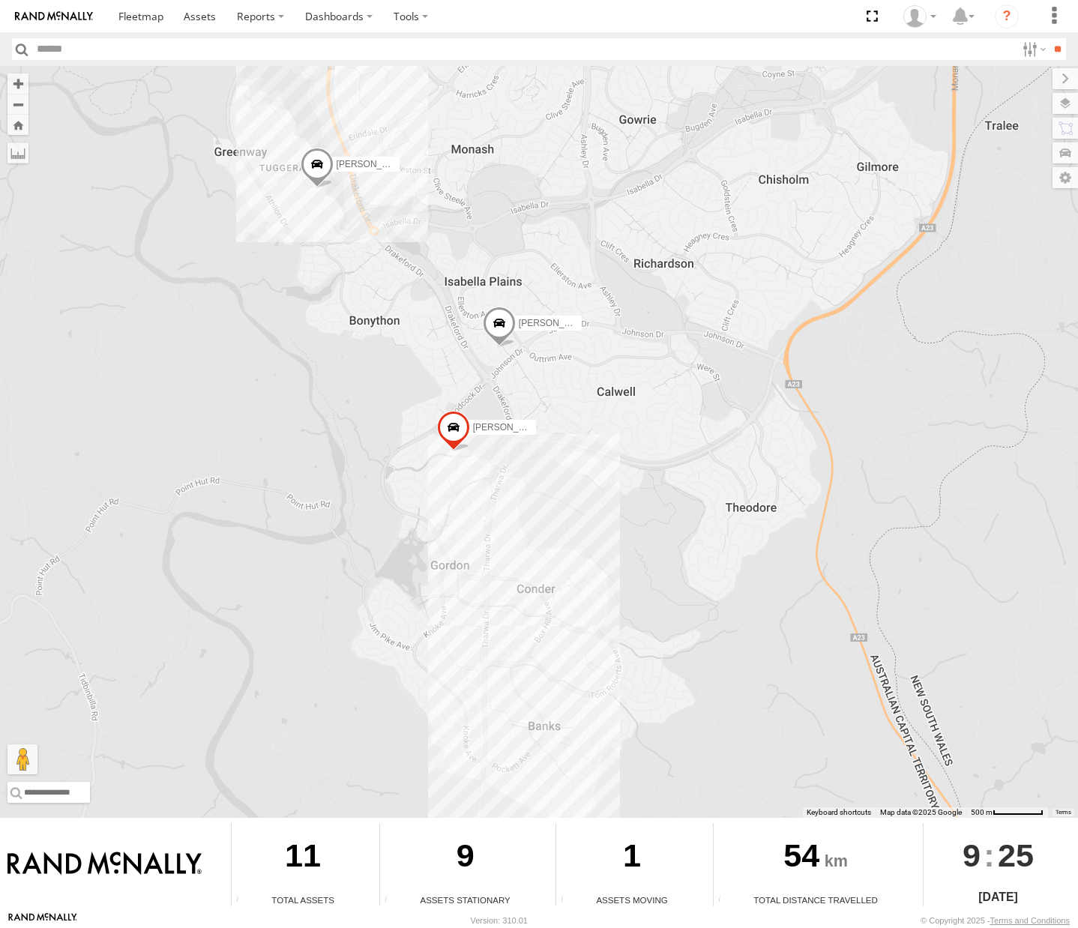
drag, startPoint x: 279, startPoint y: 404, endPoint x: 697, endPoint y: 383, distance: 418.8
click at [697, 383] on div "Michael Haval Daniel Peter Kyle Andrew Chris Jamie Tom" at bounding box center [539, 442] width 1078 height 752
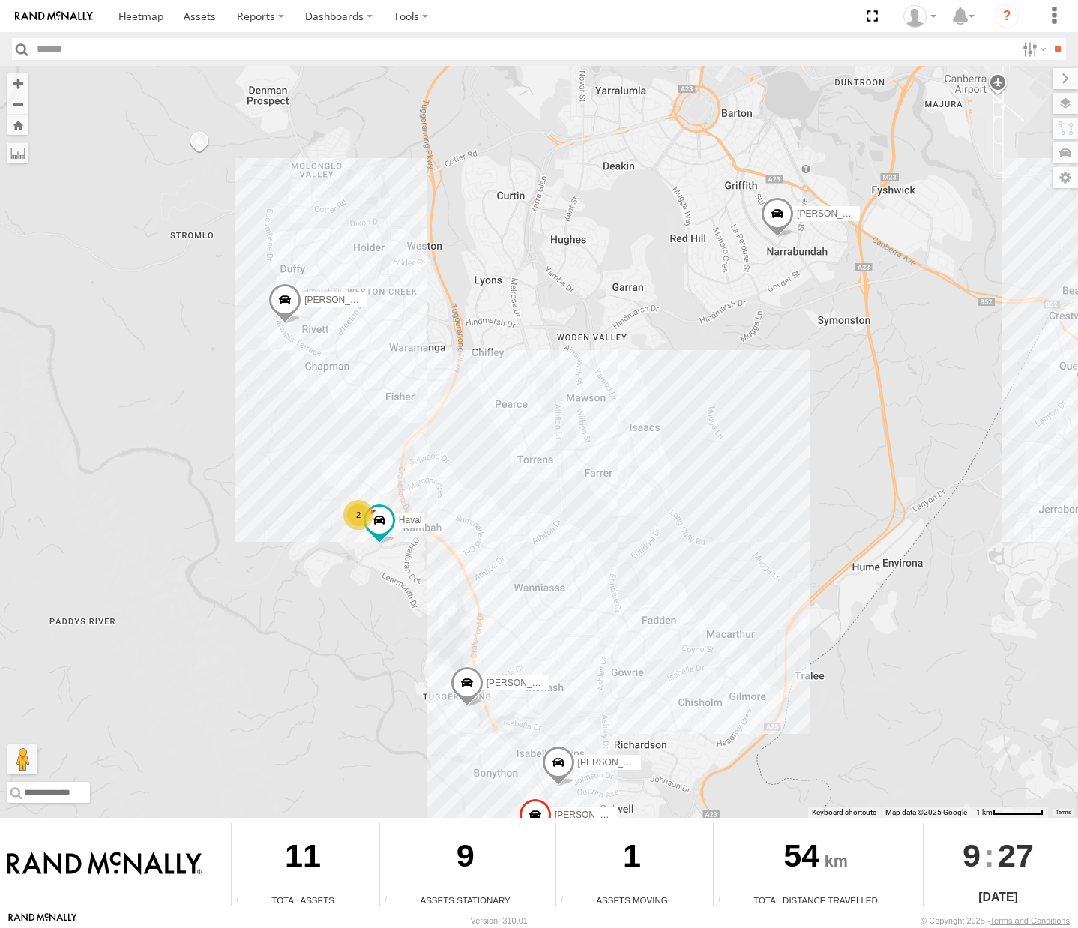
drag, startPoint x: 373, startPoint y: 436, endPoint x: 387, endPoint y: 301, distance: 136.4
click at [387, 301] on div "[PERSON_NAME] [PERSON_NAME] [PERSON_NAME] [PERSON_NAME] 2" at bounding box center [539, 442] width 1078 height 752
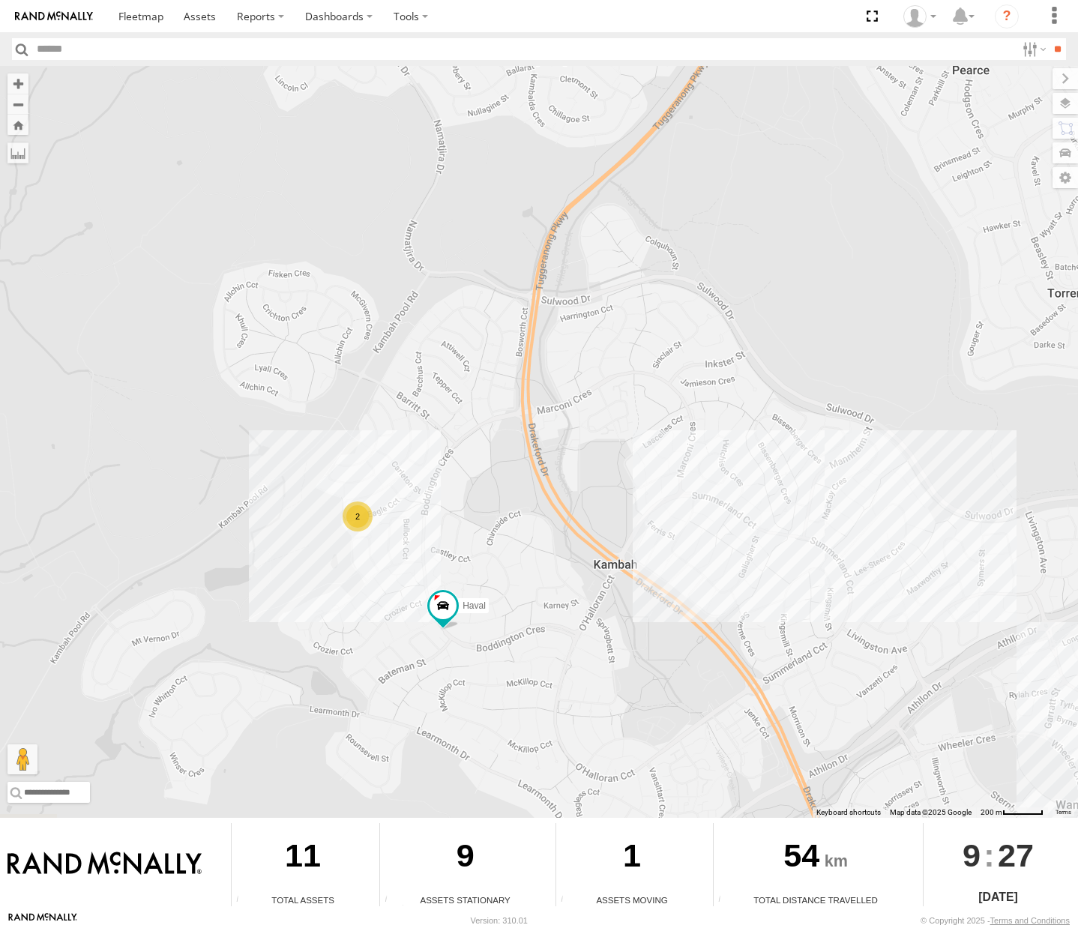
drag, startPoint x: 501, startPoint y: 563, endPoint x: 534, endPoint y: 469, distance: 99.3
click at [534, 469] on div "[PERSON_NAME] [PERSON_NAME] [PERSON_NAME] [PERSON_NAME] 2" at bounding box center [539, 442] width 1078 height 752
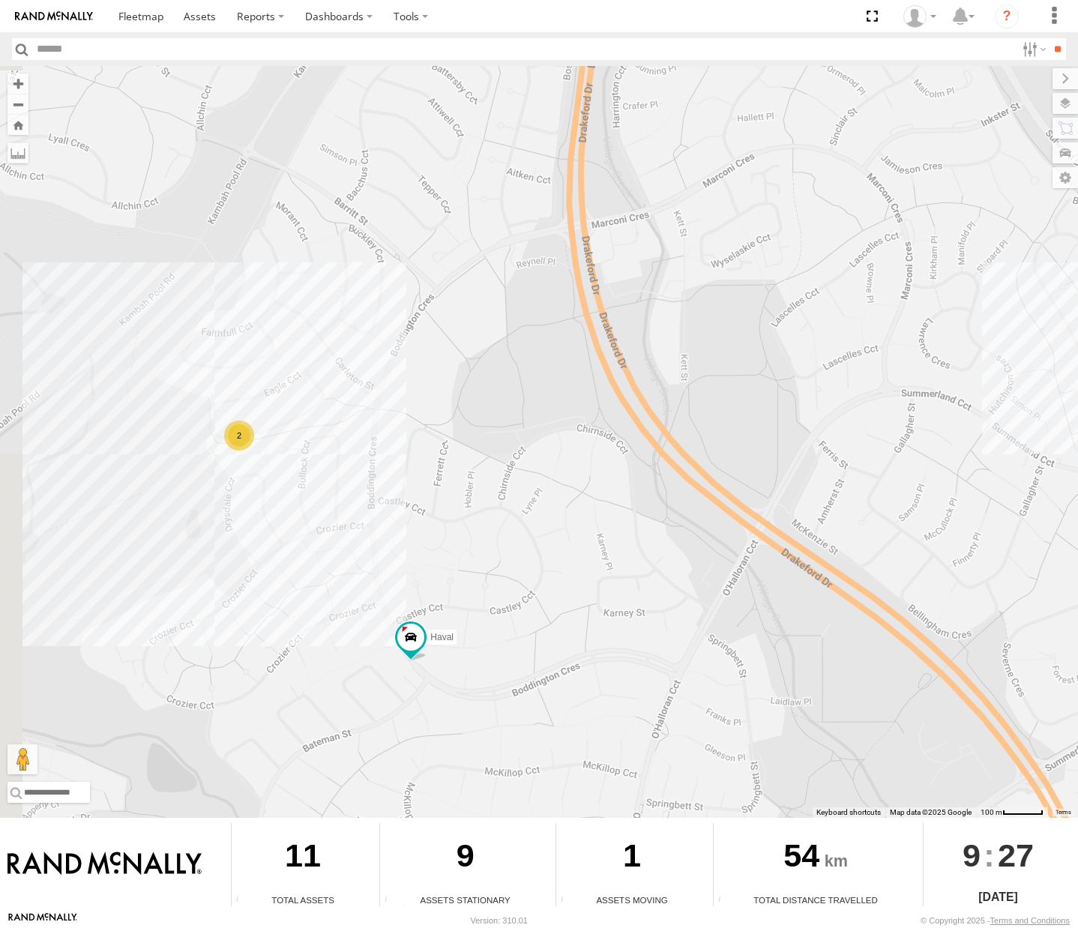
drag, startPoint x: 630, startPoint y: 599, endPoint x: 750, endPoint y: 546, distance: 130.2
click at [750, 546] on div "Michael Daniel Peter Kyle Andrew Chris Jamie Tom Haval 2" at bounding box center [539, 442] width 1078 height 752
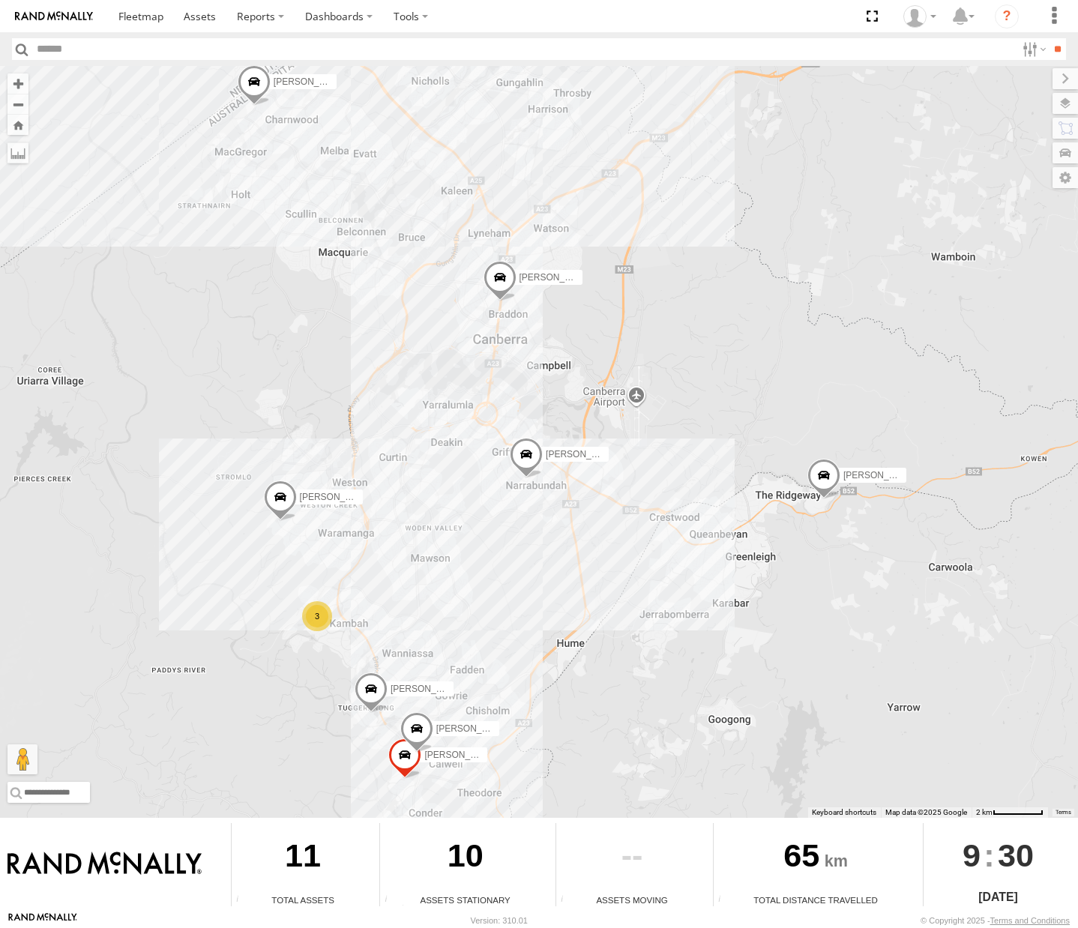
click at [130, 360] on div "Michael 3 Daniel Peter Kyle Andrew Chris Jamie Tom" at bounding box center [539, 442] width 1078 height 752
